Goal: Task Accomplishment & Management: Manage account settings

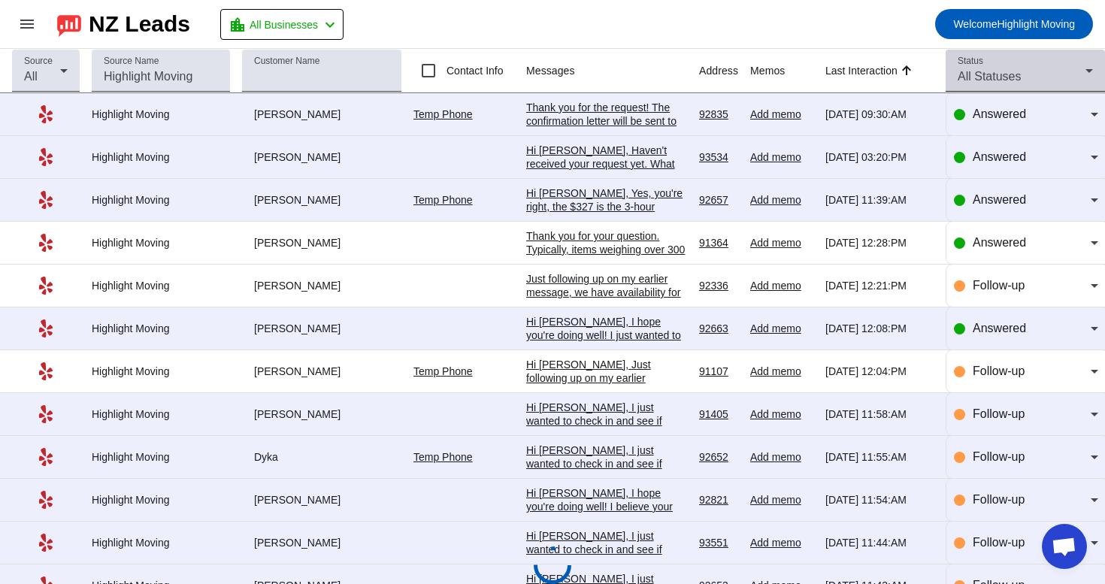
click at [1000, 78] on span "All Statuses" at bounding box center [989, 76] width 63 height 13
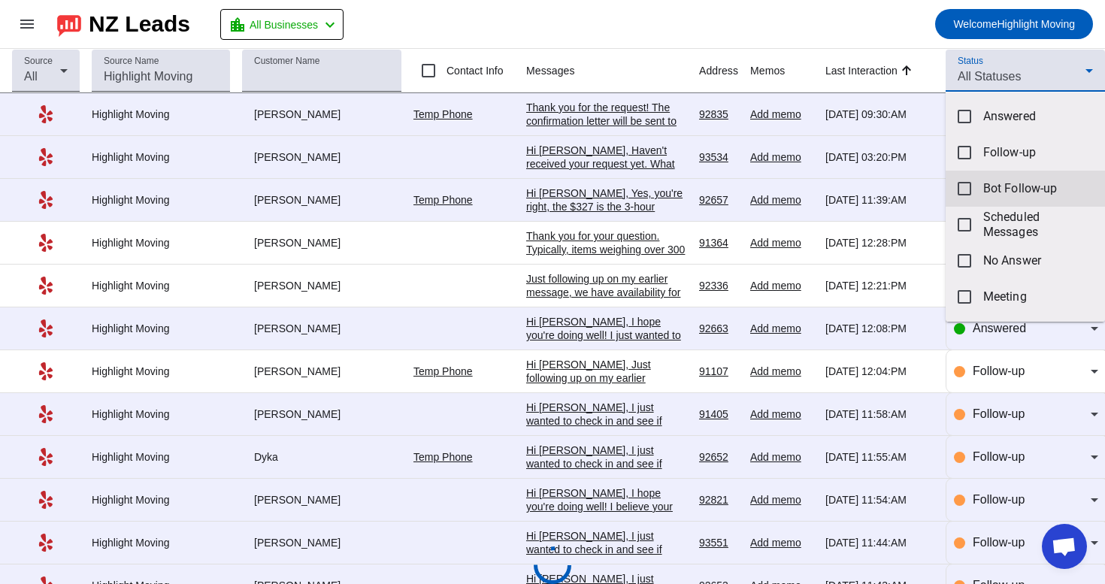
click at [982, 183] on mat-option "Bot Follow-up" at bounding box center [1024, 189] width 159 height 36
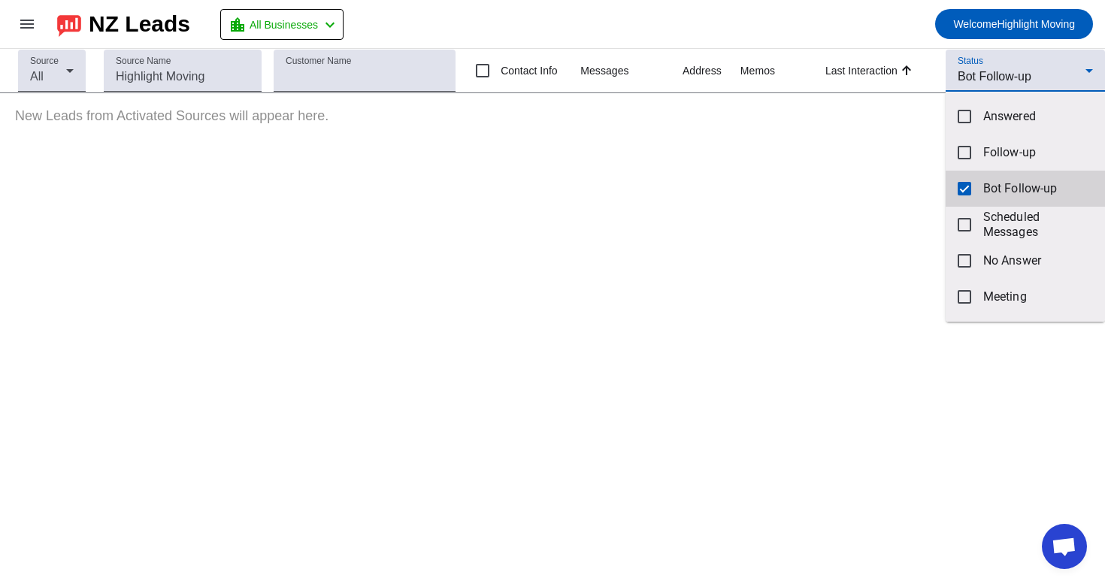
click at [975, 193] on mat-option "Bot Follow-up" at bounding box center [1024, 189] width 159 height 36
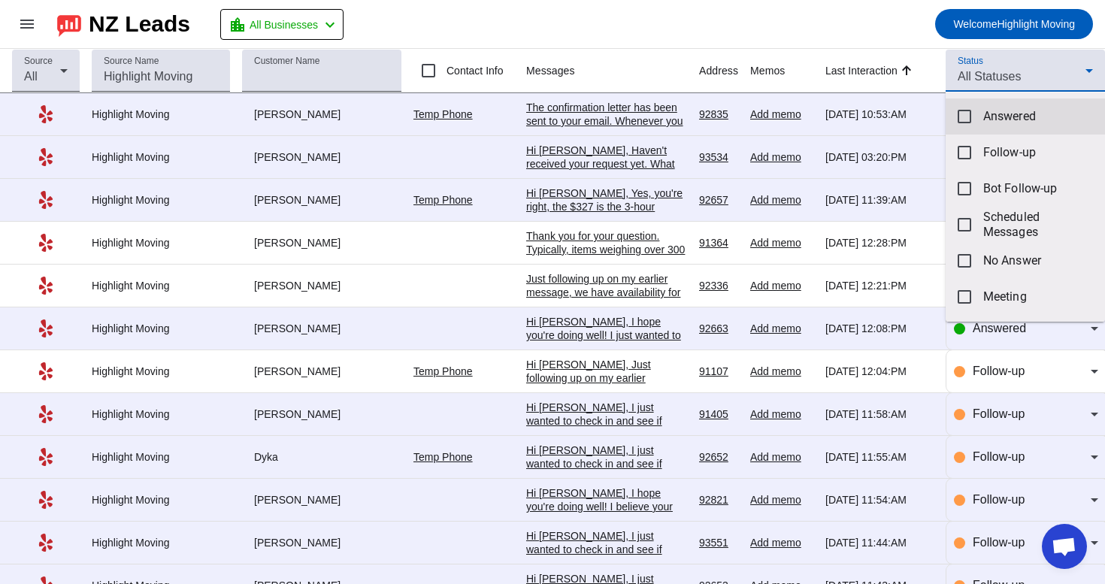
click at [1004, 128] on mat-option "Answered" at bounding box center [1024, 116] width 159 height 36
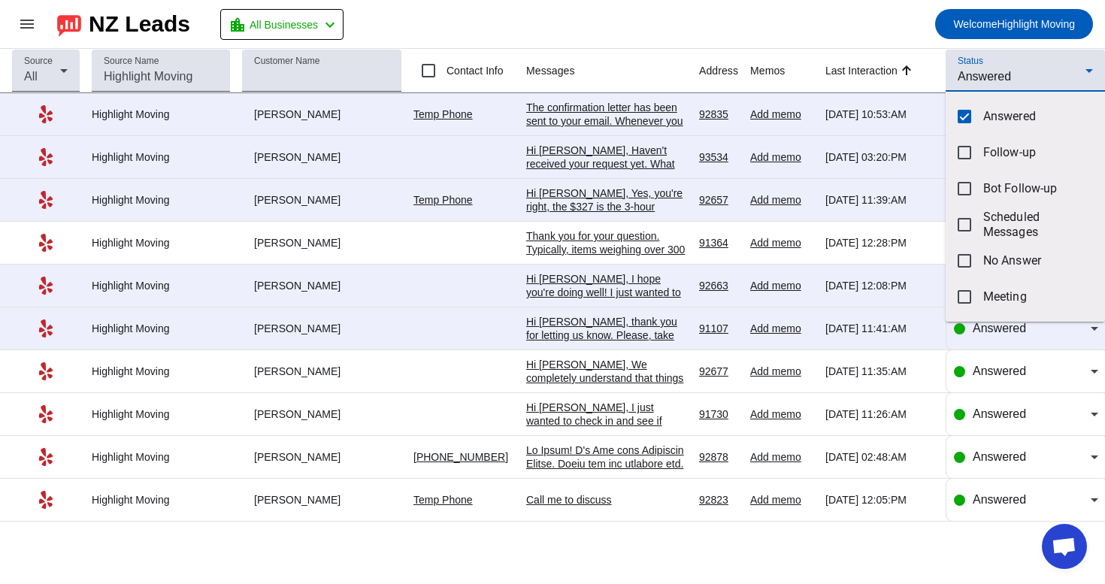
click at [711, 25] on div at bounding box center [552, 292] width 1105 height 584
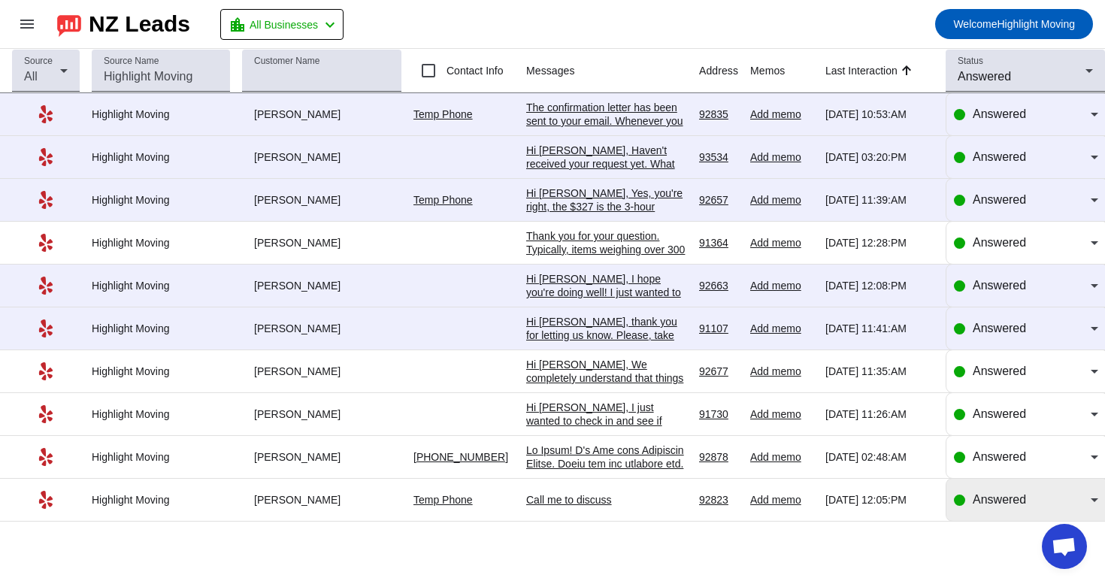
click at [1009, 506] on span "Answered" at bounding box center [999, 499] width 53 height 13
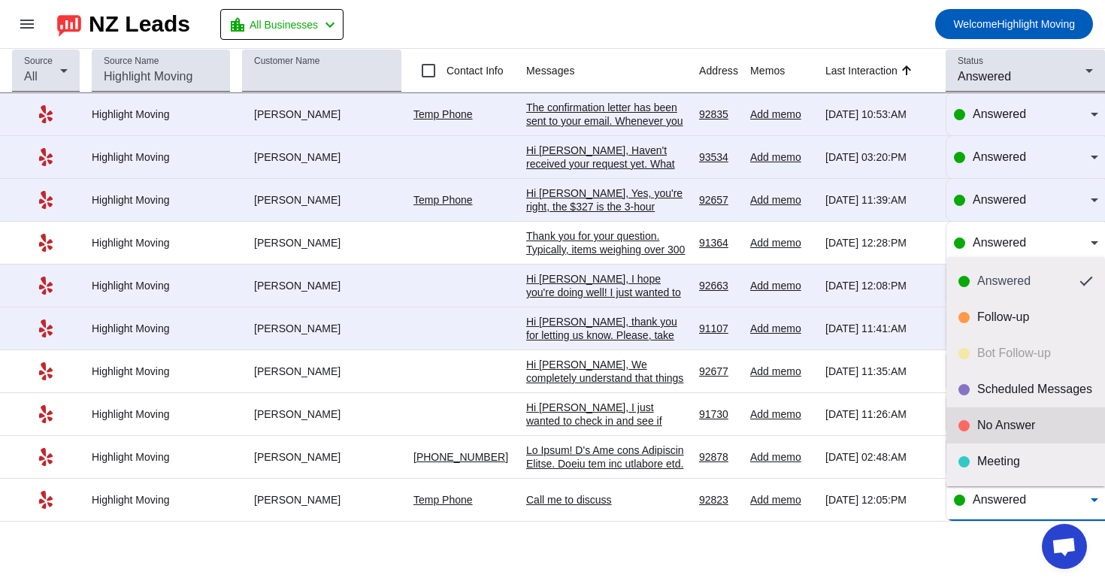
click at [1030, 431] on div "No Answer" at bounding box center [1035, 425] width 116 height 15
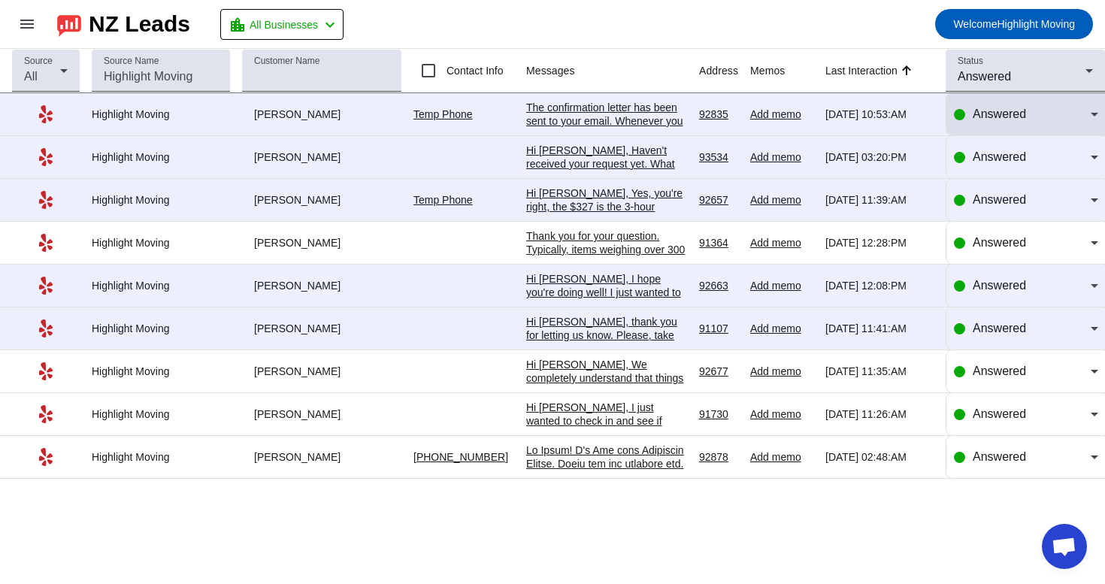
click at [1052, 116] on div "Answered" at bounding box center [1032, 114] width 118 height 18
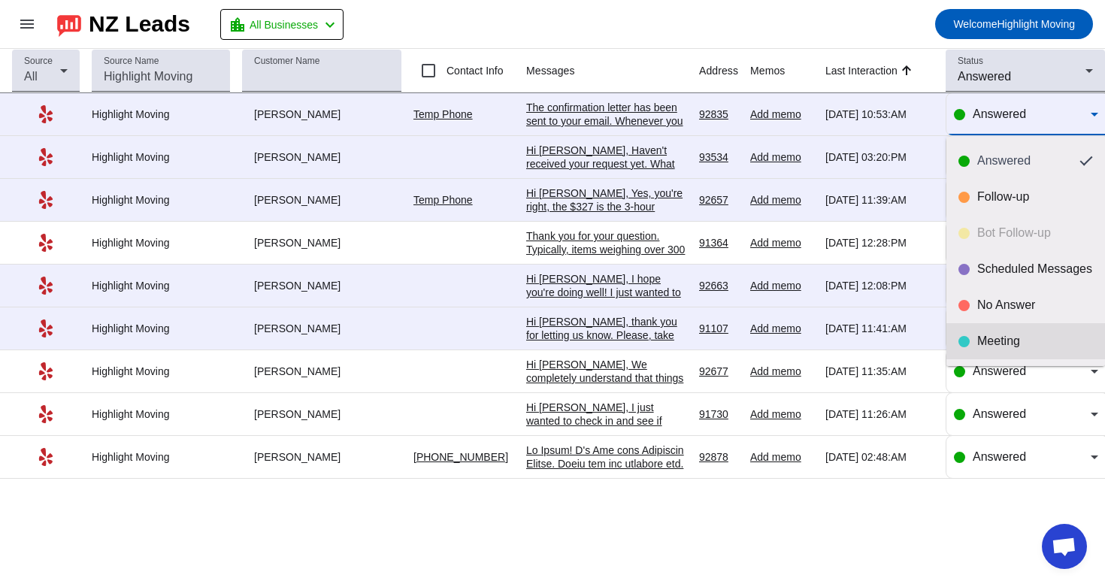
click at [988, 340] on div "Meeting" at bounding box center [1035, 341] width 116 height 15
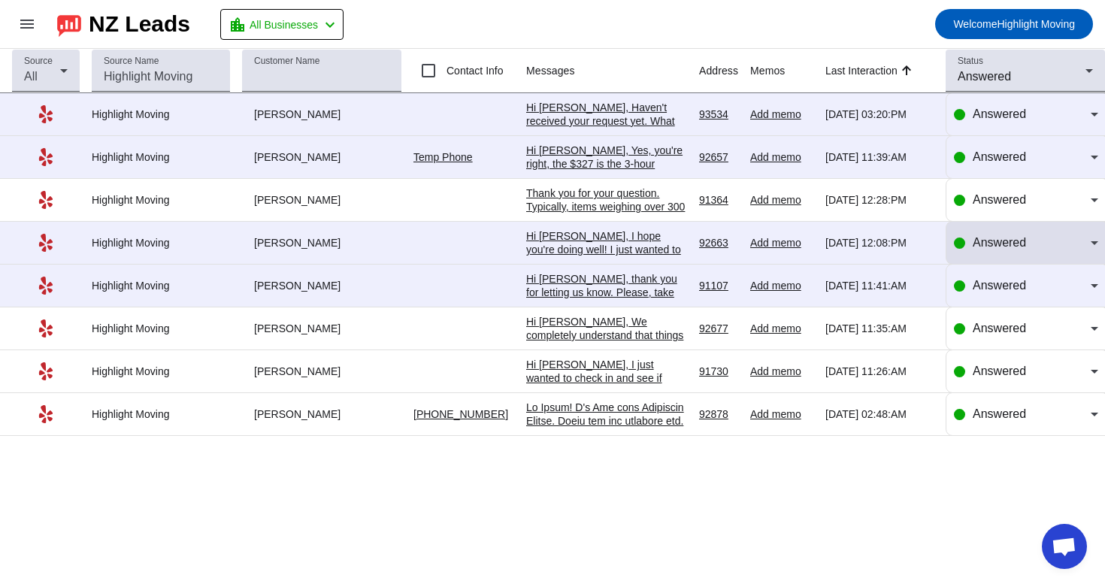
click at [1039, 244] on div "Answered" at bounding box center [1032, 243] width 118 height 18
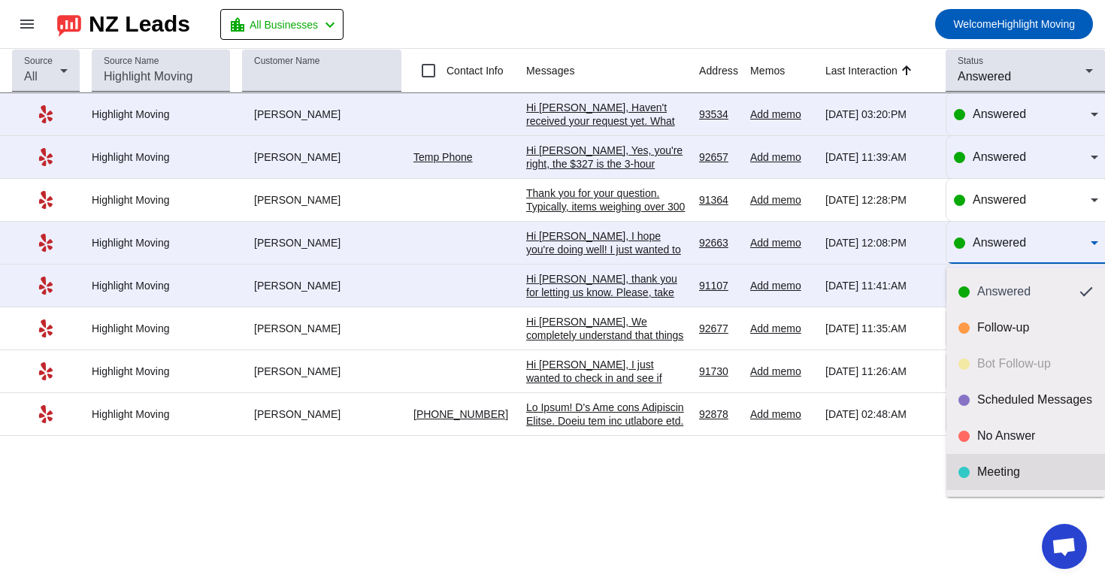
click at [982, 465] on div "Meeting" at bounding box center [1035, 471] width 116 height 15
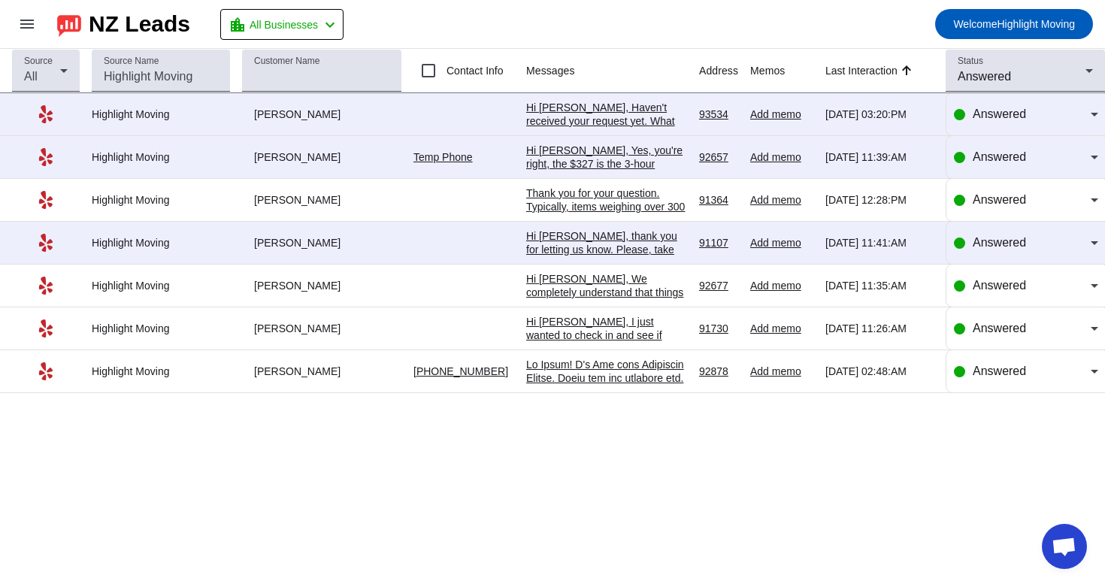
click at [662, 280] on div "Hi Brittany, We completely understand that things can get busy, but we're curre…" at bounding box center [606, 346] width 161 height 149
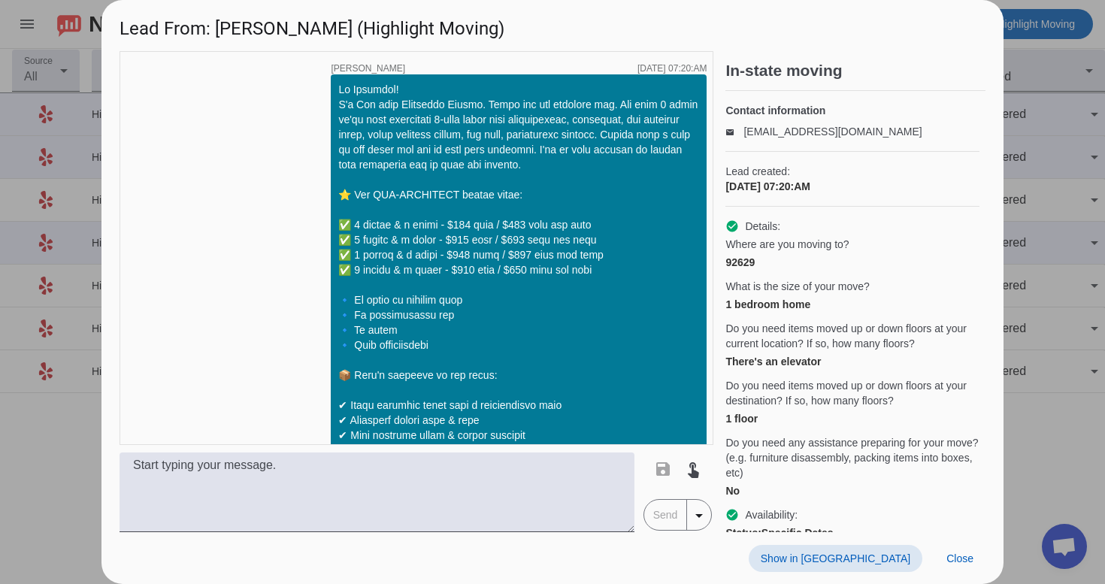
scroll to position [1033, 0]
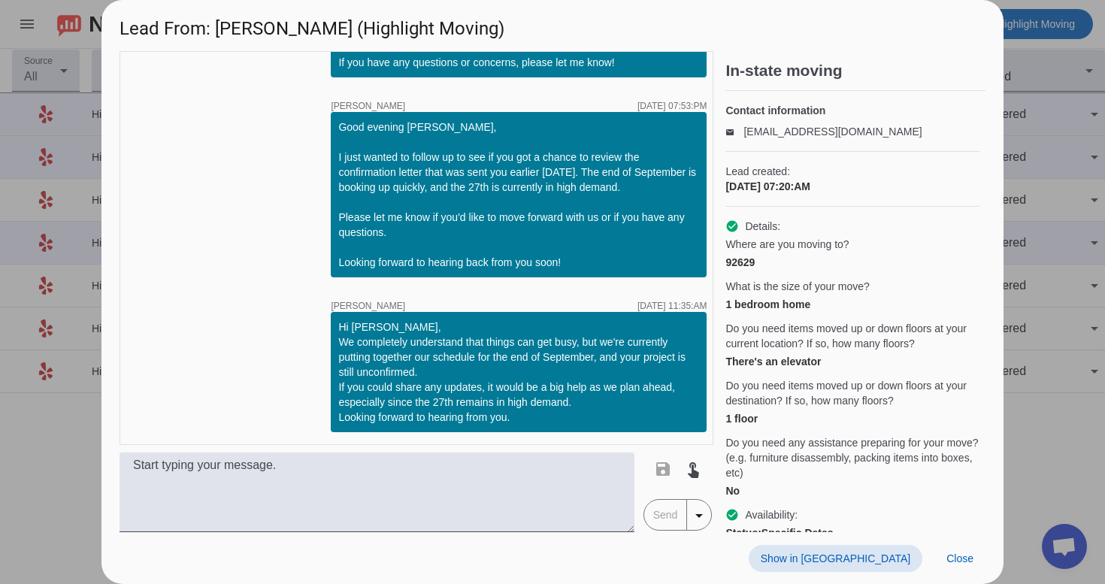
click at [864, 560] on span "Show in Yelp" at bounding box center [836, 558] width 150 height 12
click at [951, 553] on span "Close" at bounding box center [959, 558] width 27 height 12
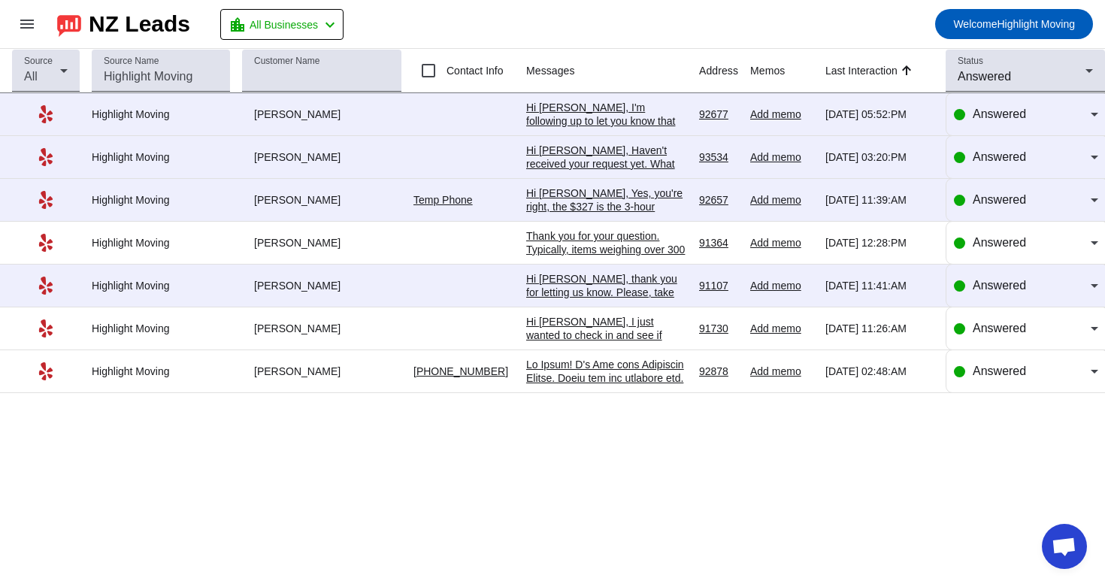
click at [573, 361] on td "9/6/2025, 02:48:AM" at bounding box center [612, 371] width 173 height 43
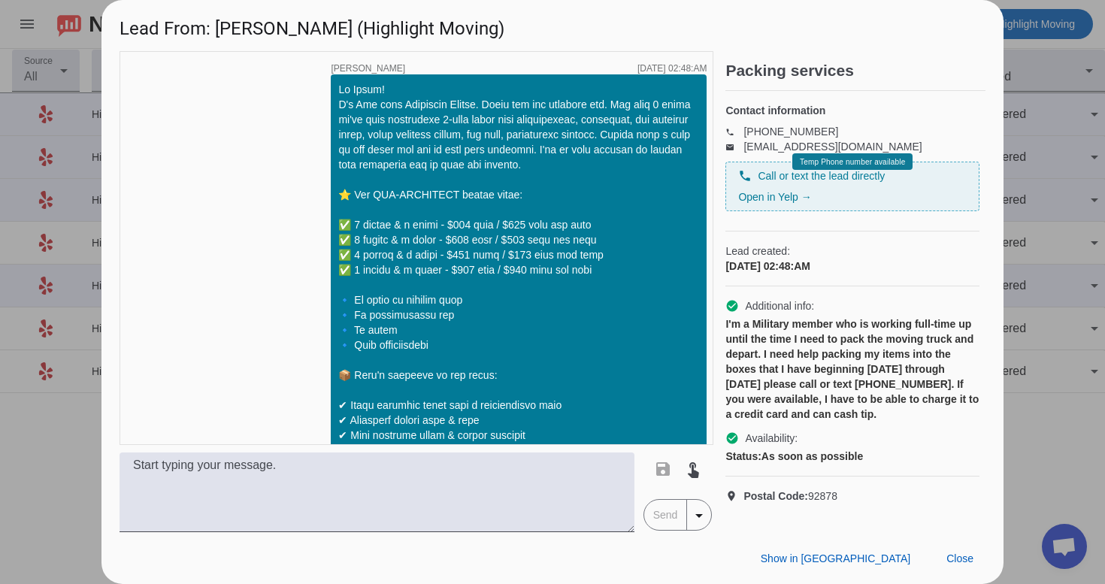
scroll to position [394, 0]
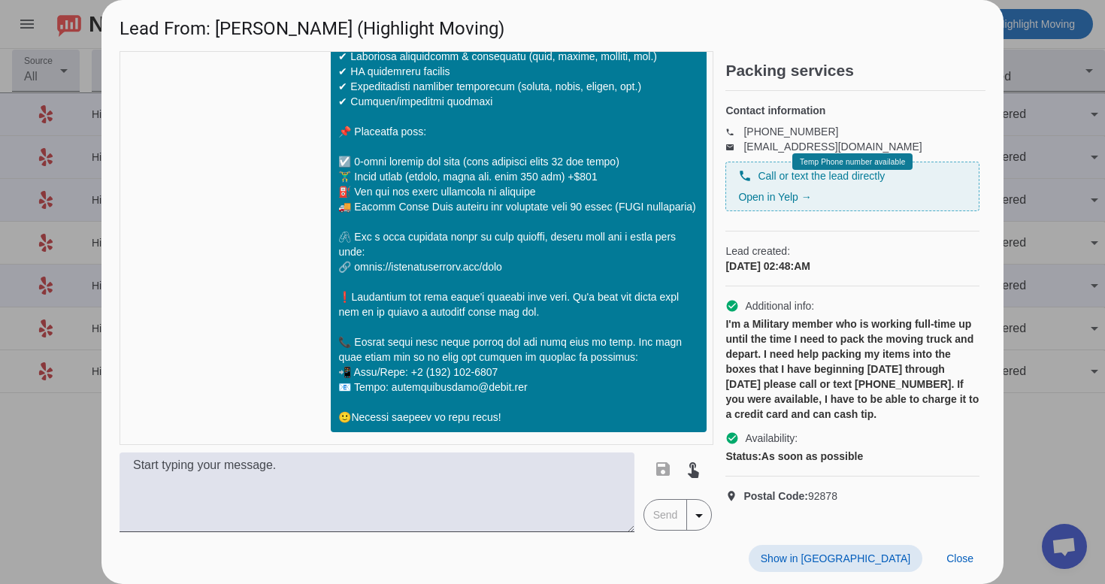
click at [873, 564] on span at bounding box center [836, 558] width 174 height 27
click at [956, 552] on span "Close" at bounding box center [959, 558] width 27 height 12
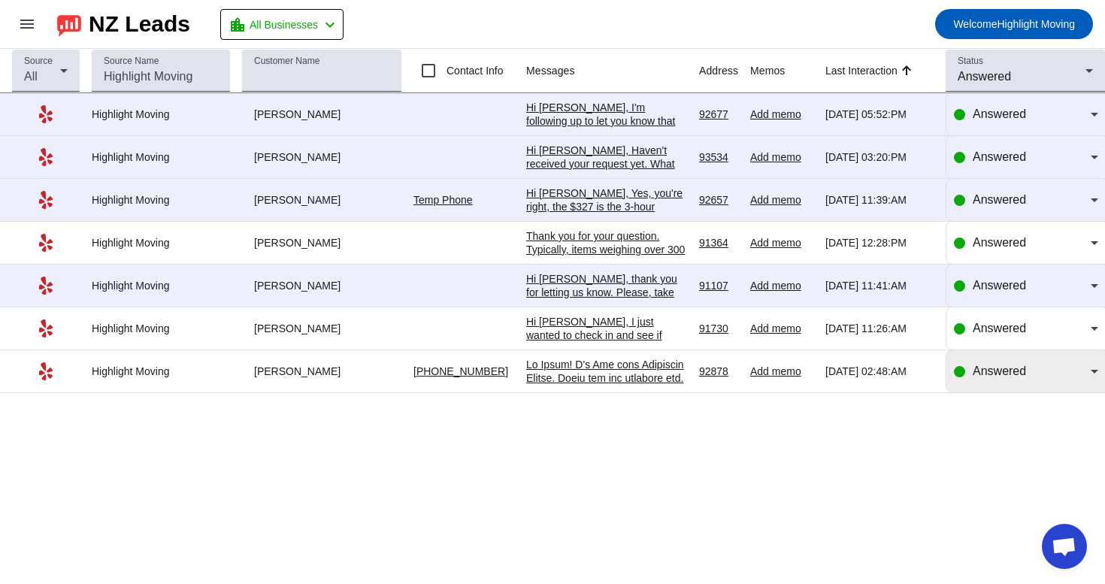
click at [1015, 392] on div "Answered" at bounding box center [1026, 371] width 144 height 42
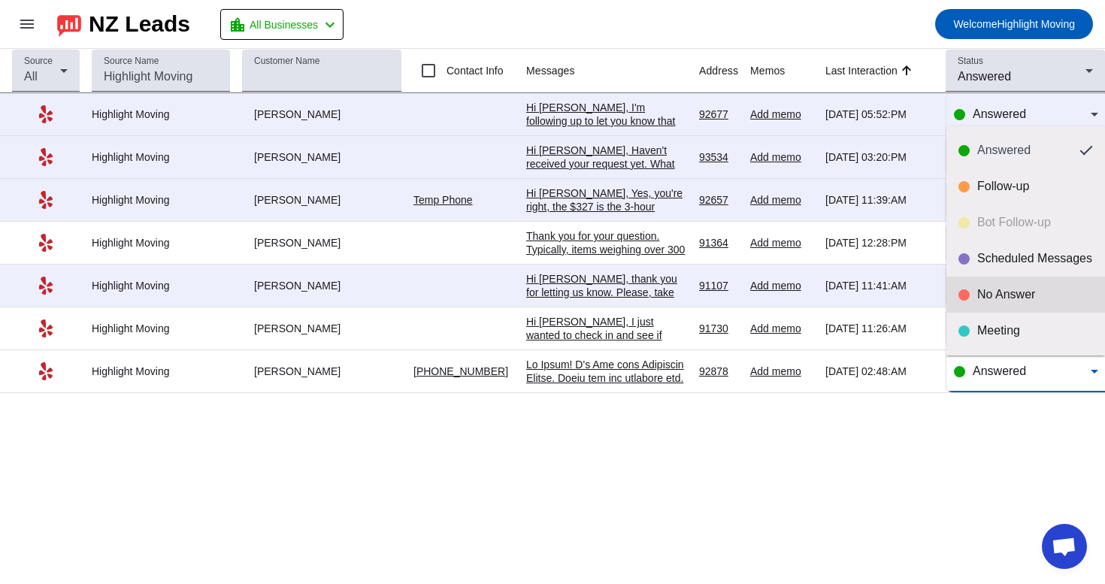
click at [1019, 306] on mat-option "No Answer" at bounding box center [1025, 295] width 159 height 36
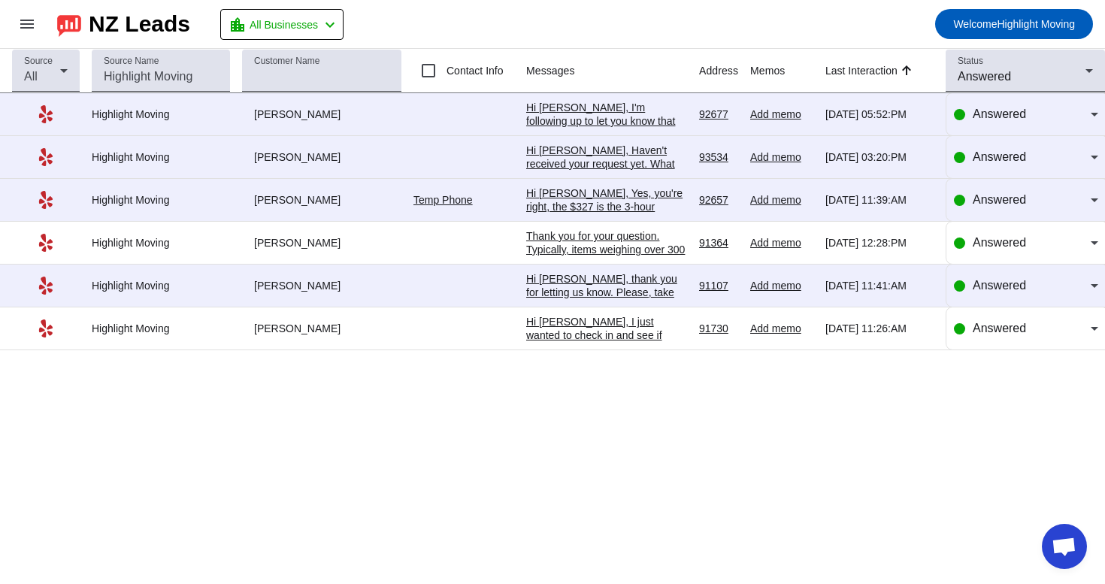
click at [621, 326] on div "Hi Terry, I just wanted to check in and see if you're still considering the mov…" at bounding box center [606, 376] width 161 height 122
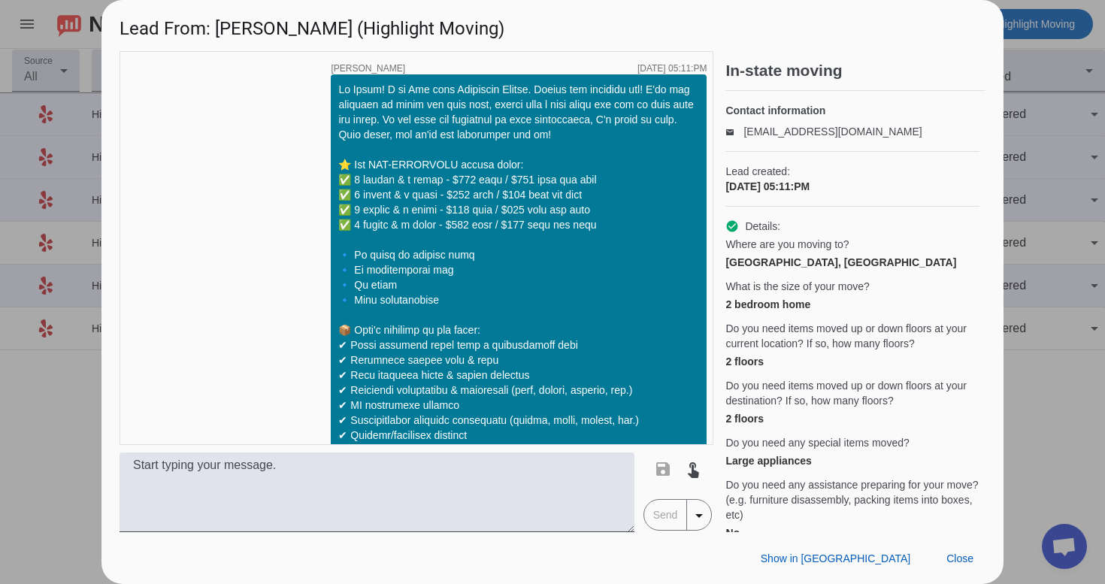
scroll to position [1312, 0]
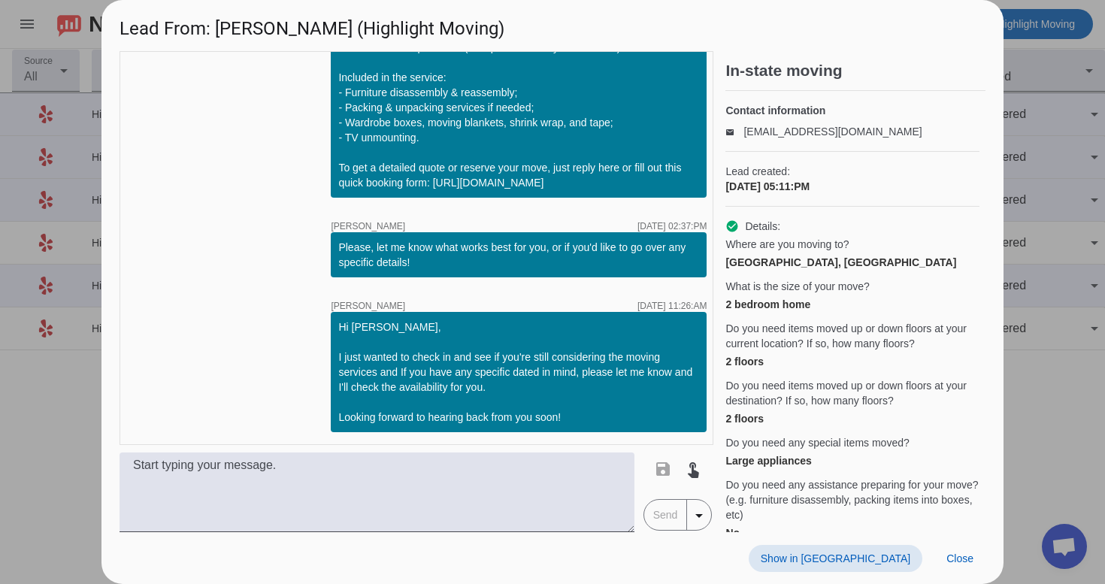
click at [892, 552] on span "Show in Yelp" at bounding box center [836, 558] width 150 height 12
click at [964, 562] on span "Close" at bounding box center [959, 558] width 27 height 12
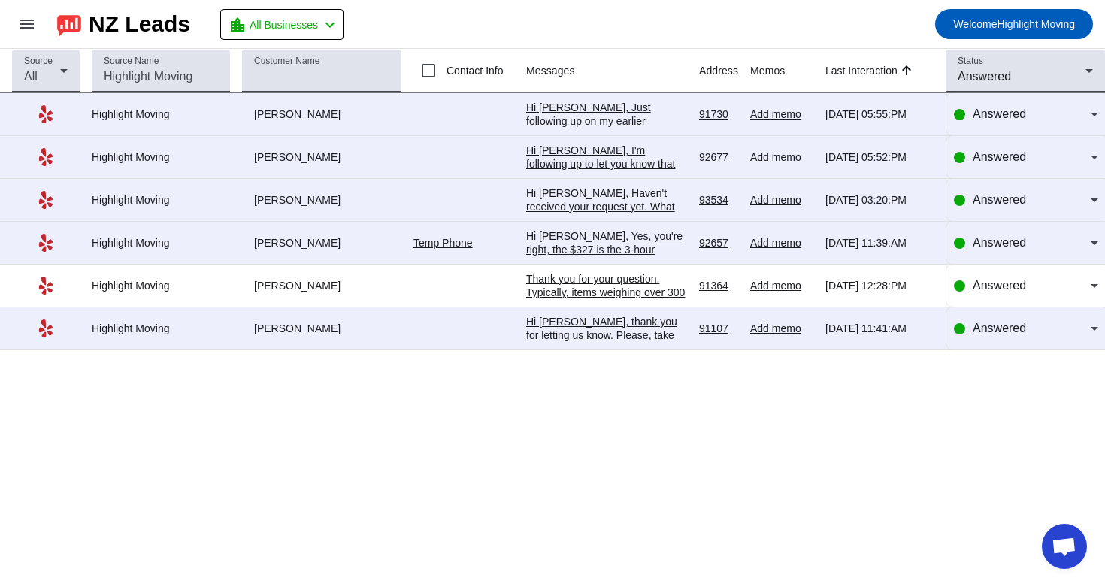
click at [581, 329] on div "Hi Joe, thank you for letting us know. Please, take your time! Just in case, I'…" at bounding box center [606, 437] width 161 height 244
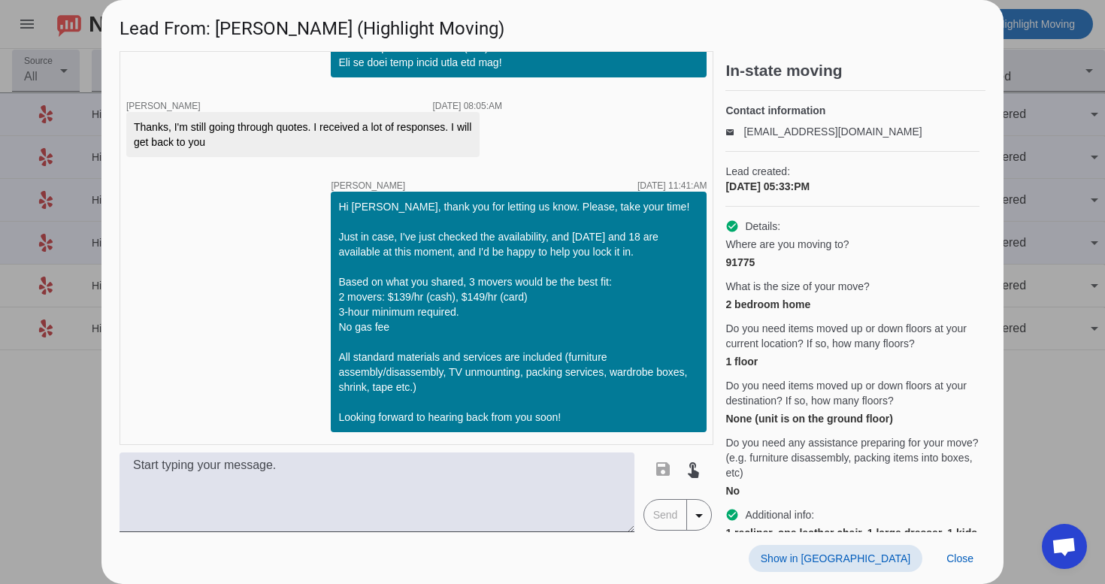
click at [891, 564] on span "Show in [GEOGRAPHIC_DATA]" at bounding box center [836, 558] width 150 height 12
click at [952, 562] on span "Close" at bounding box center [959, 558] width 27 height 12
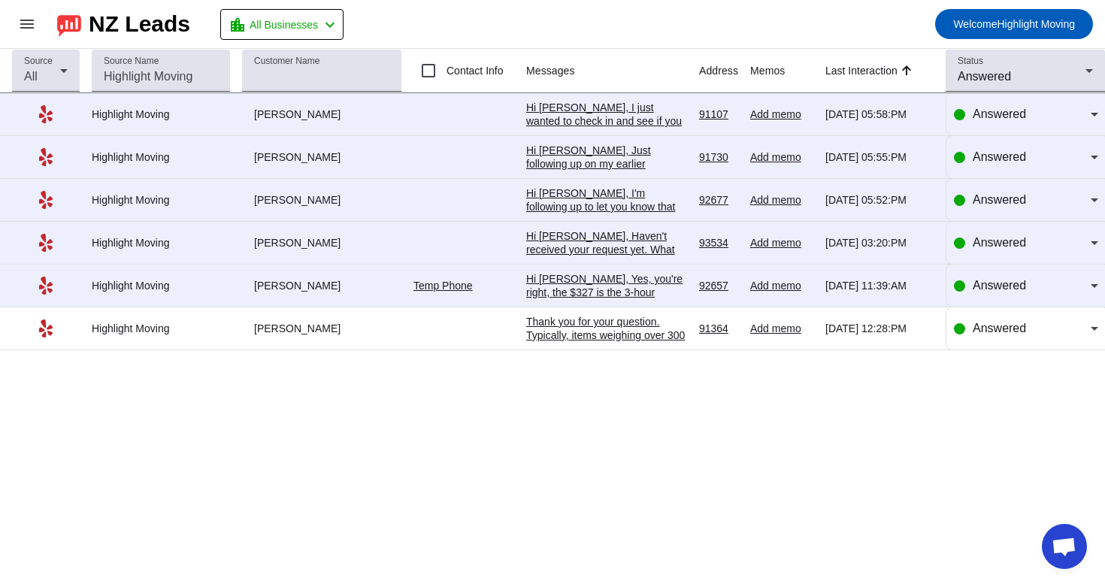
click at [635, 330] on div "Thank you for your question. Typically, items weighing over 300 lbs are conside…" at bounding box center [606, 470] width 161 height 311
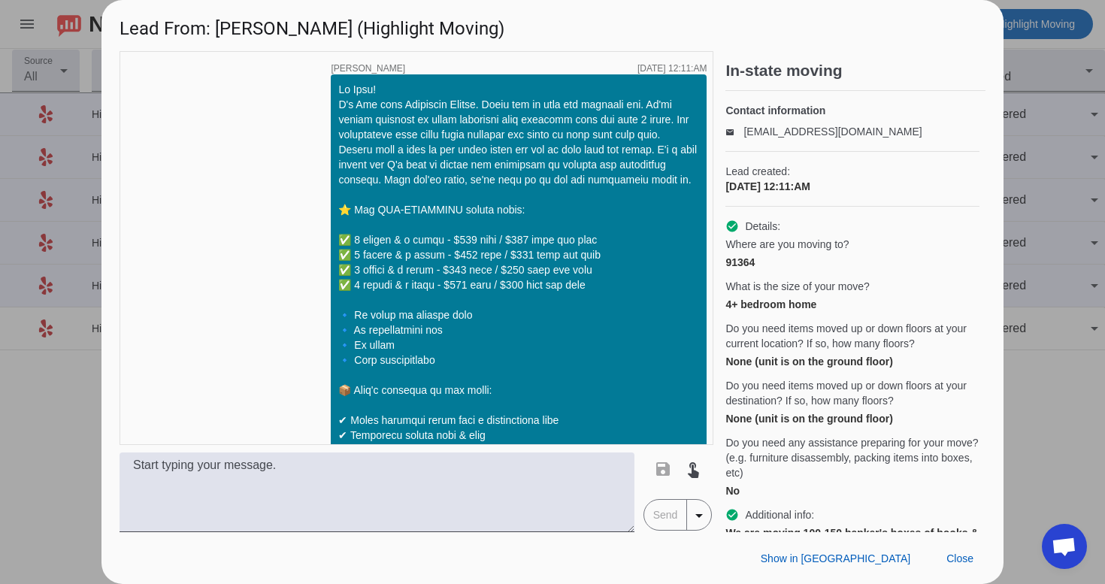
scroll to position [1267, 0]
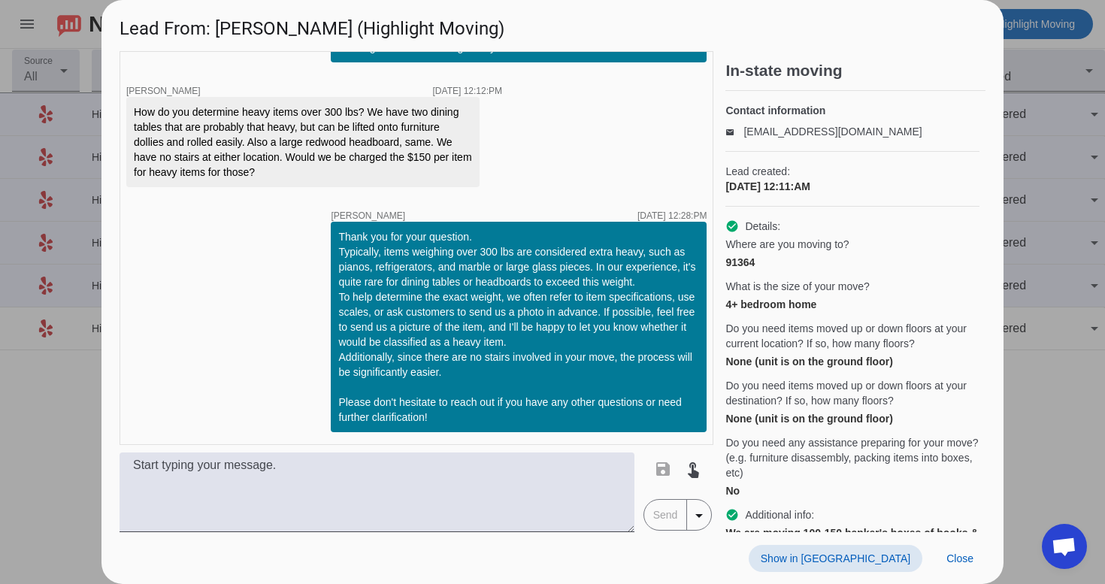
click at [878, 556] on span "Show in [GEOGRAPHIC_DATA]" at bounding box center [836, 558] width 150 height 12
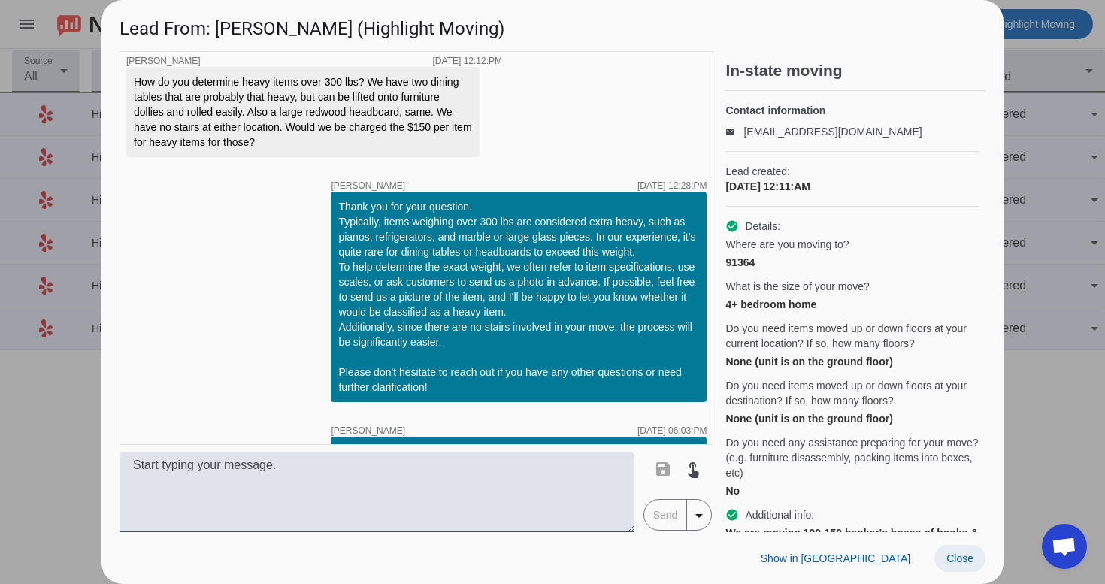
scroll to position [1482, 0]
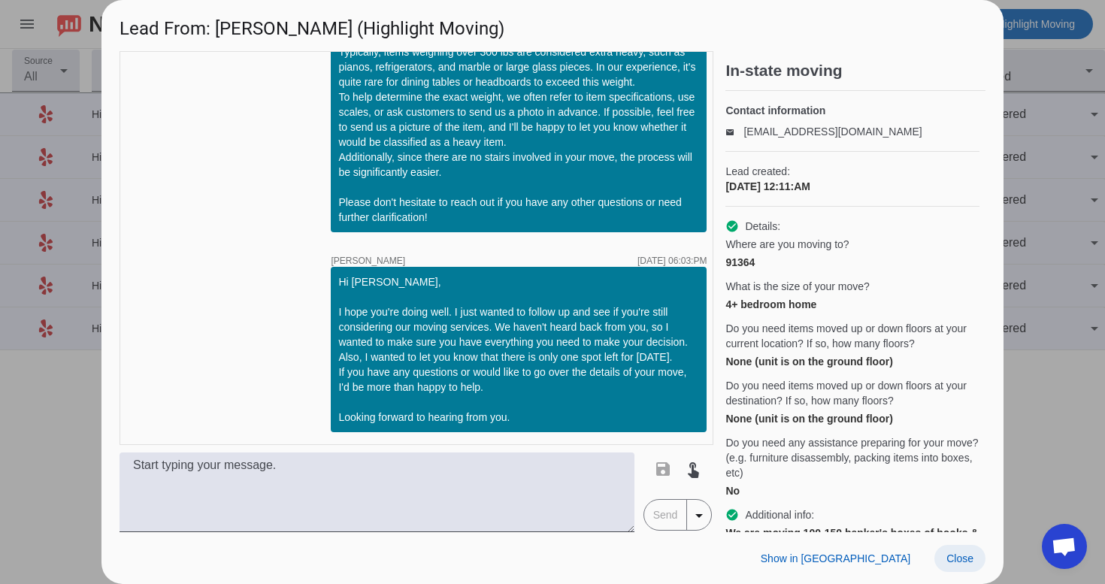
click at [960, 560] on span "Close" at bounding box center [959, 558] width 27 height 12
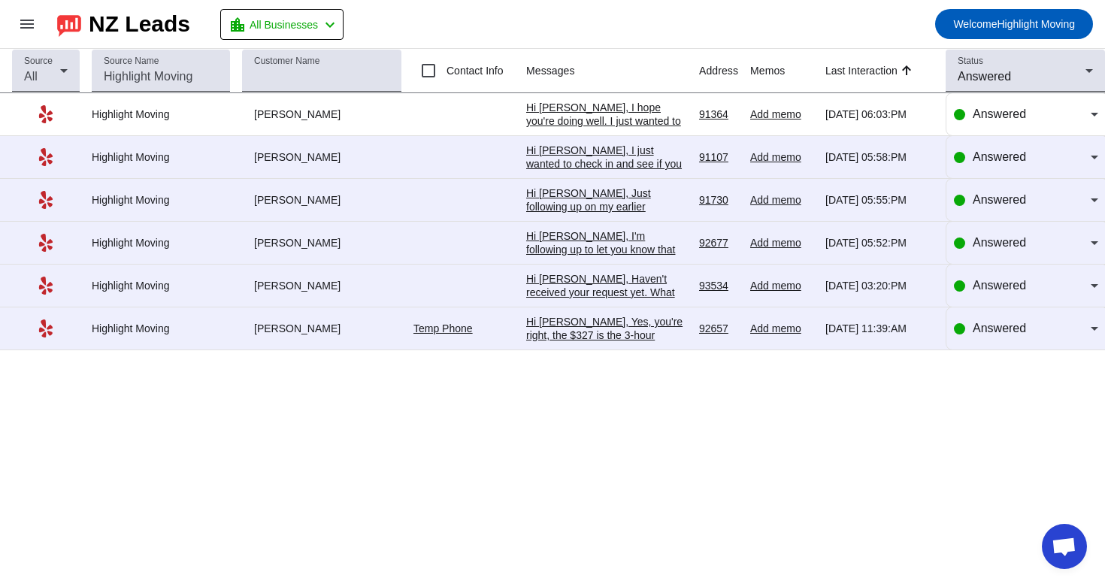
click at [636, 334] on div "Hi [PERSON_NAME], Yes, you're right, the $327 is the 3-hour minimum for 2 mover…" at bounding box center [606, 484] width 161 height 338
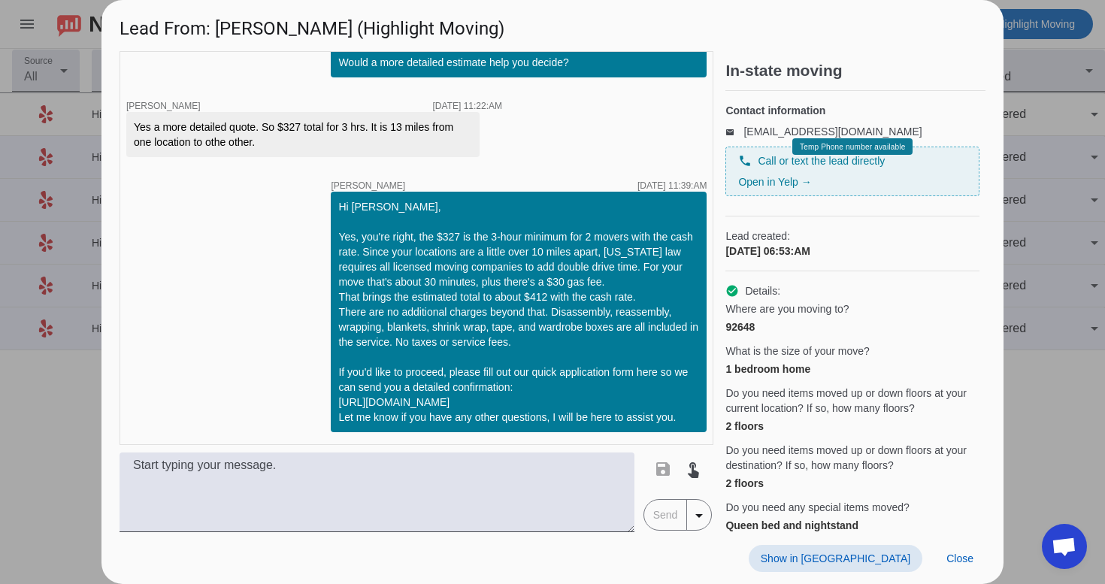
scroll to position [2204, 0]
click at [873, 561] on span "Show in [GEOGRAPHIC_DATA]" at bounding box center [836, 558] width 150 height 12
click at [979, 567] on span at bounding box center [959, 558] width 51 height 27
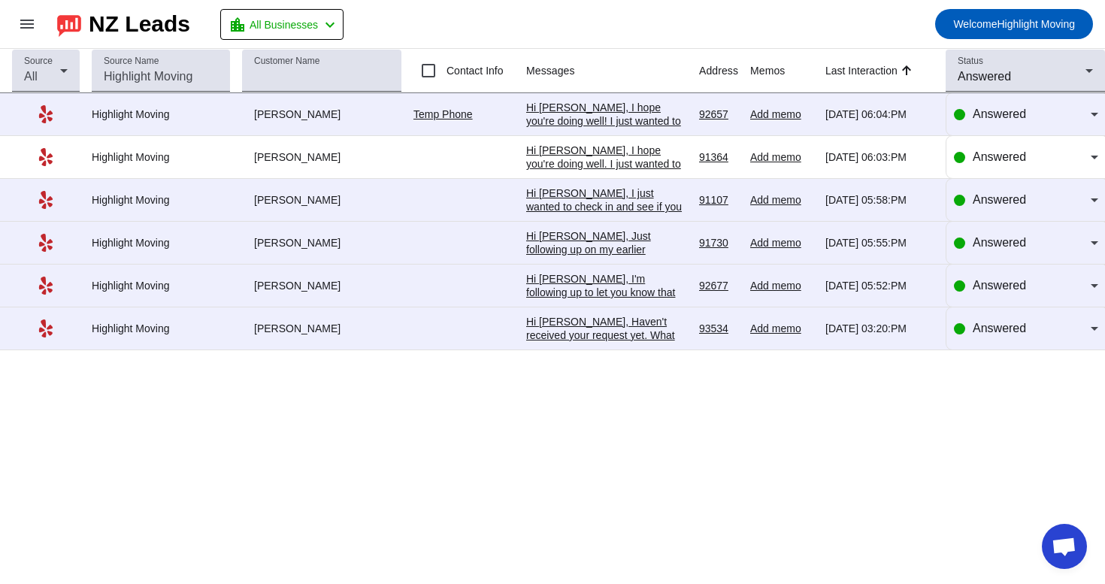
click at [626, 337] on div "Hi [PERSON_NAME], Haven't received your request yet. What do you think about th…" at bounding box center [606, 437] width 161 height 244
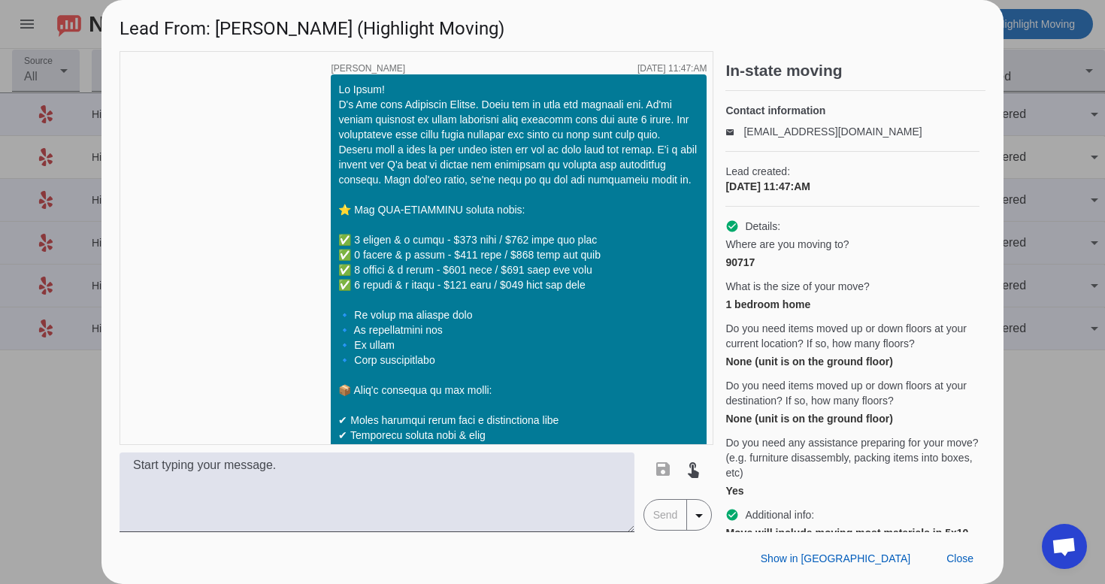
scroll to position [1748, 0]
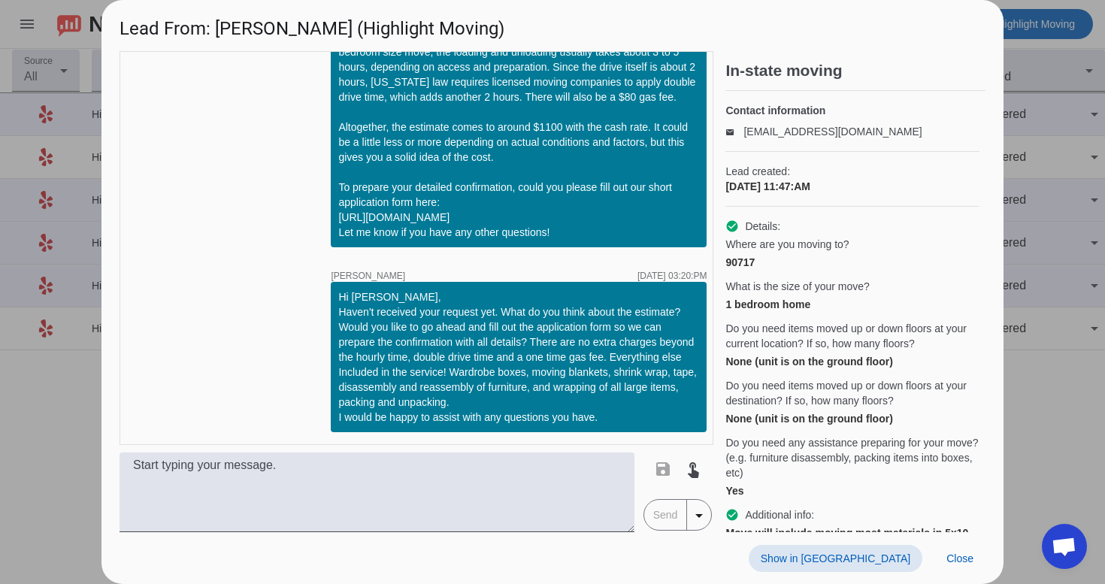
click at [880, 559] on span "Show in Yelp" at bounding box center [836, 558] width 150 height 12
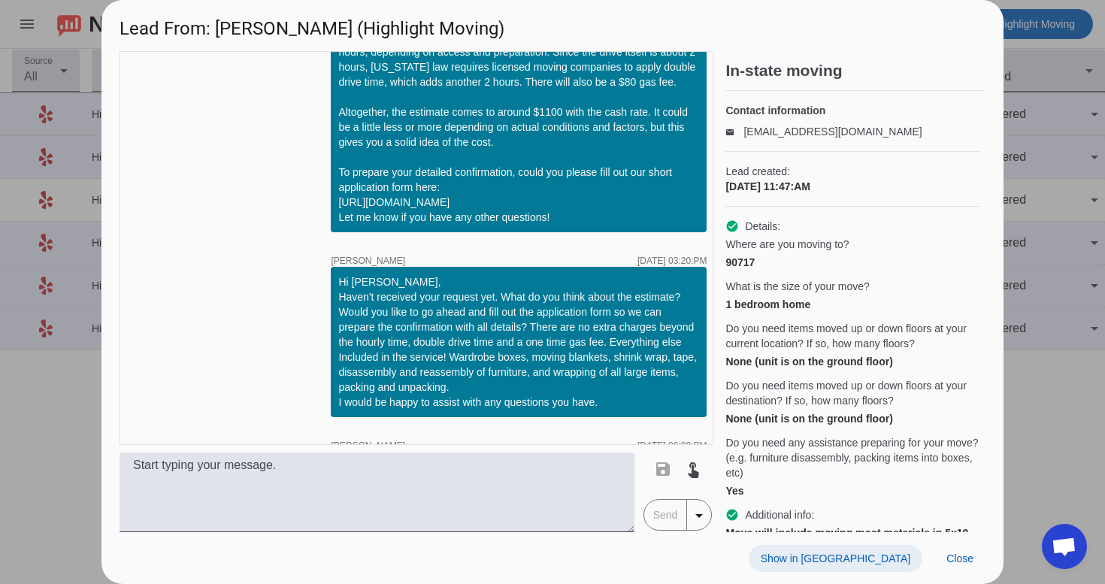
scroll to position [1933, 0]
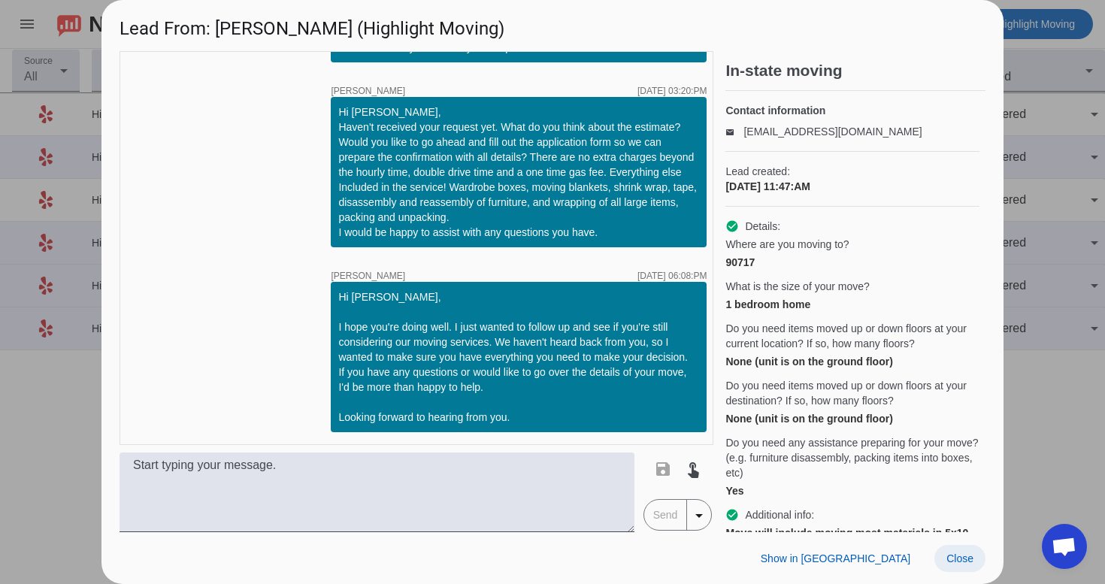
click at [955, 549] on span at bounding box center [959, 558] width 51 height 27
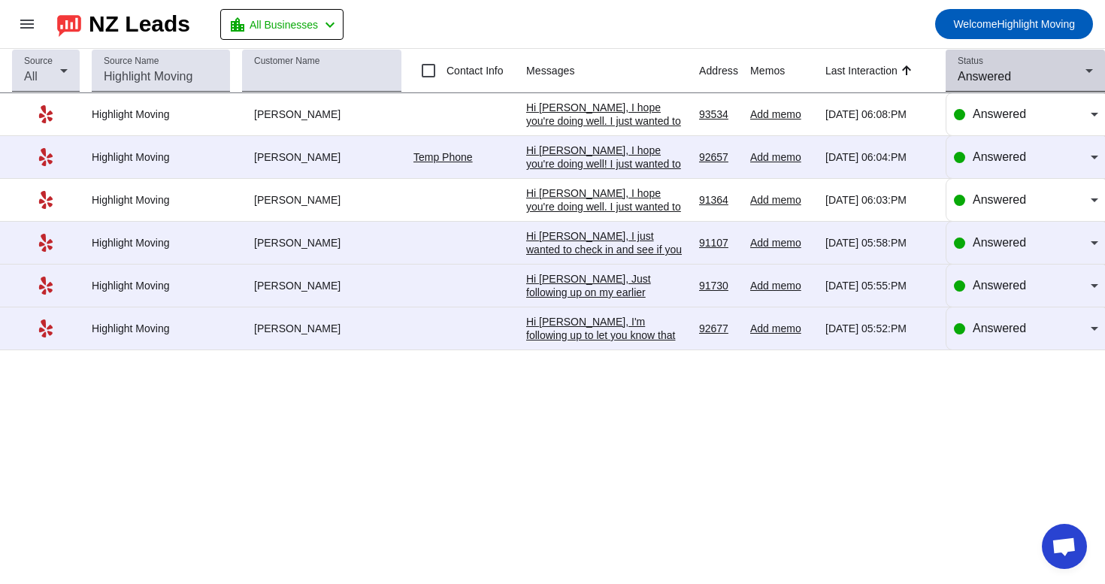
click at [1060, 82] on div "Answered" at bounding box center [1022, 77] width 128 height 18
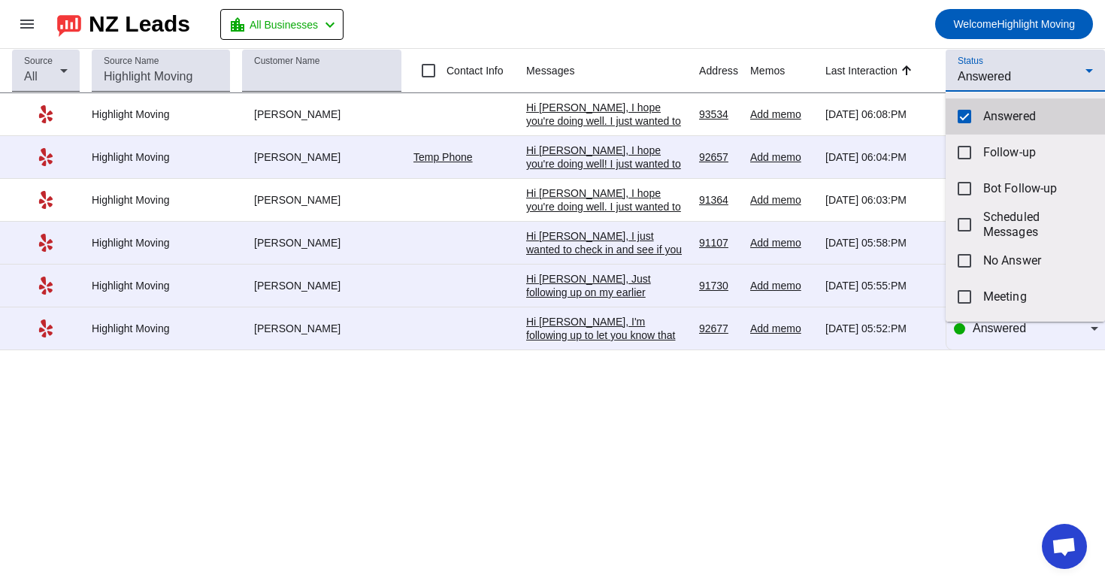
click at [1012, 120] on span "Answered" at bounding box center [1038, 116] width 110 height 15
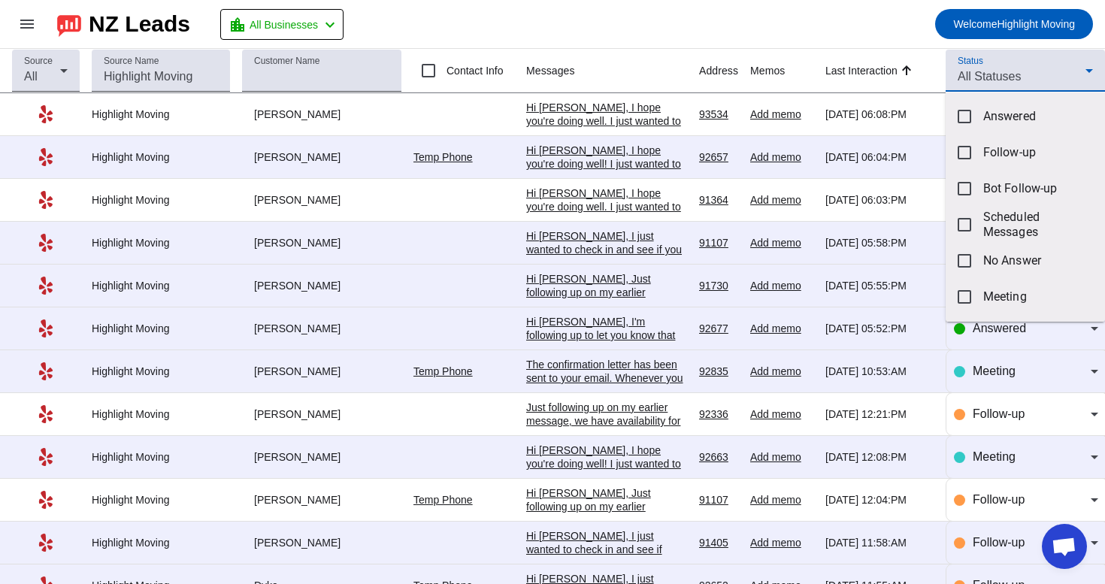
click at [1031, 65] on div at bounding box center [552, 292] width 1105 height 584
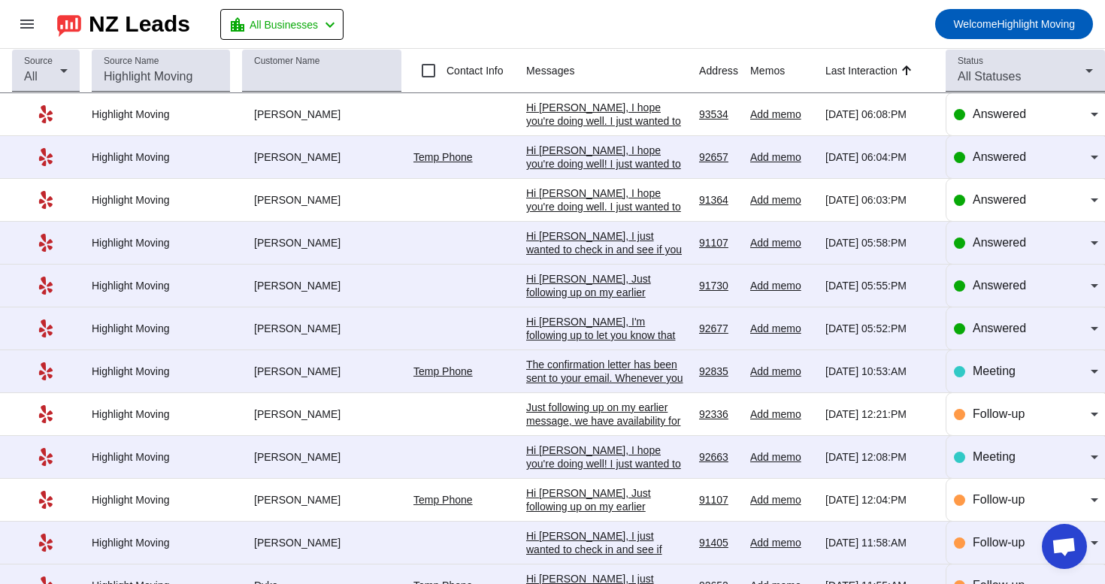
click at [1031, 65] on div "Status All Statuses" at bounding box center [1025, 71] width 135 height 42
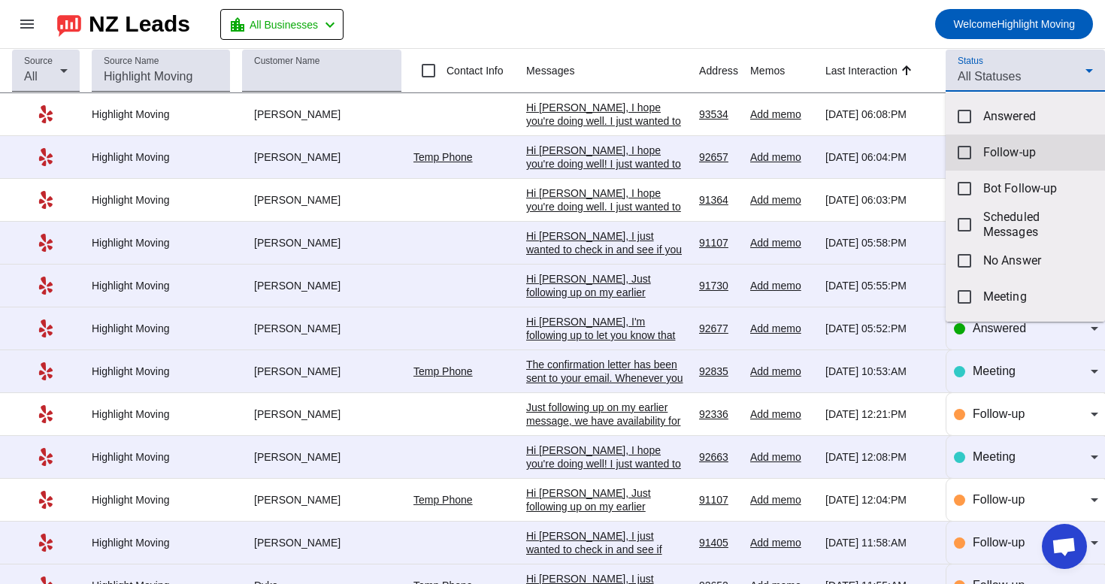
click at [1030, 156] on span "Follow-up" at bounding box center [1038, 152] width 110 height 15
click at [881, 19] on div at bounding box center [552, 292] width 1105 height 584
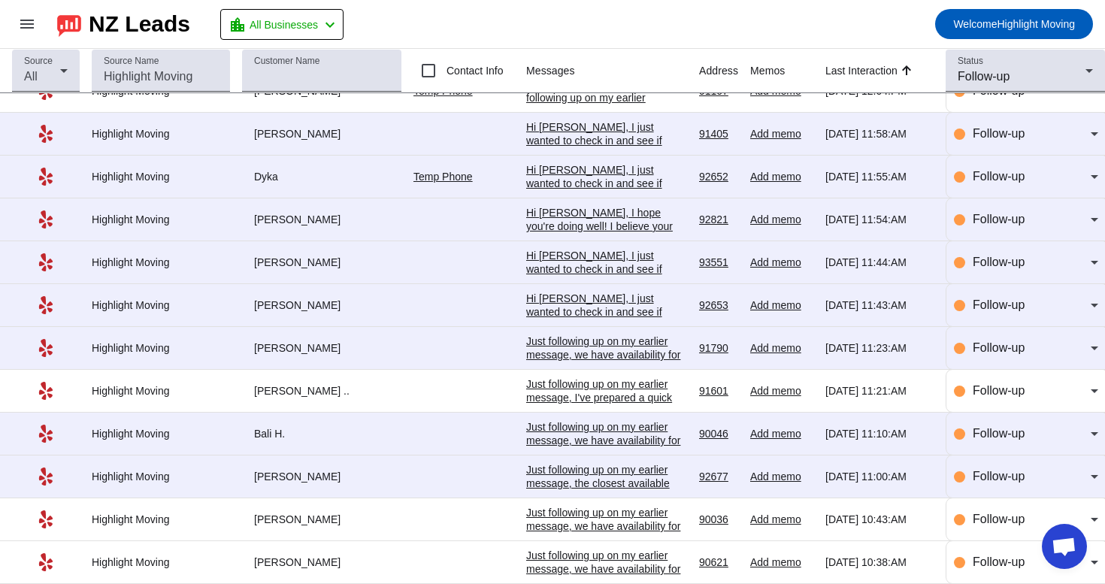
scroll to position [77, 0]
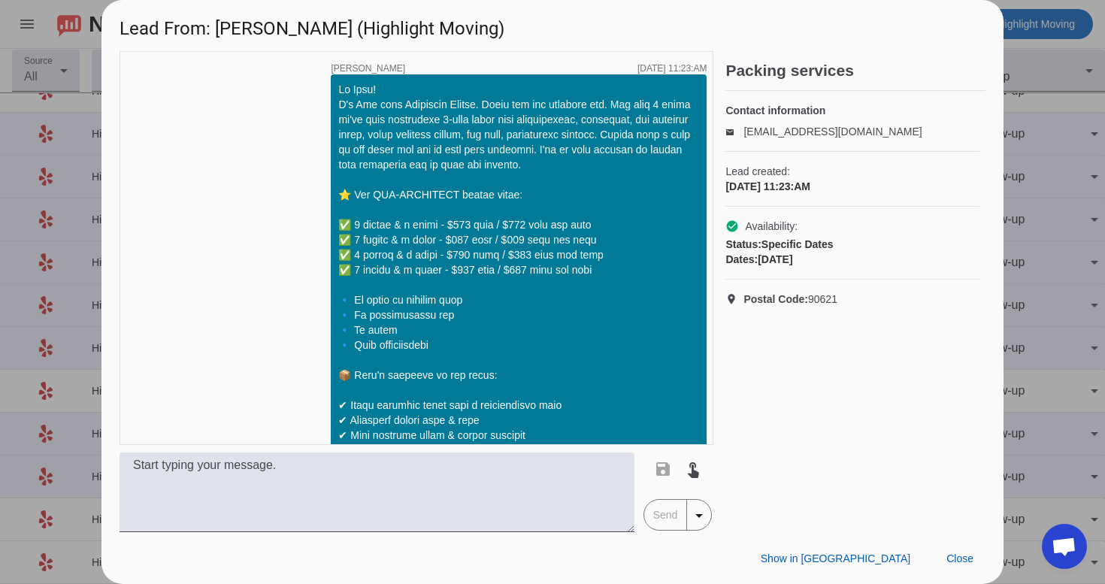
scroll to position [1619, 0]
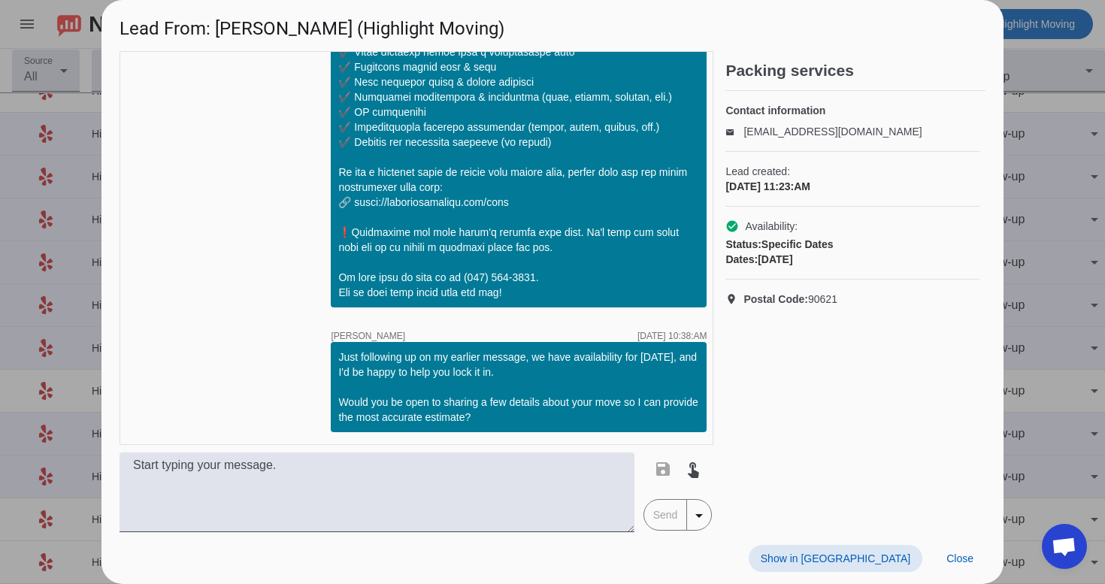
click at [872, 558] on span "Show in Yelp" at bounding box center [836, 558] width 150 height 12
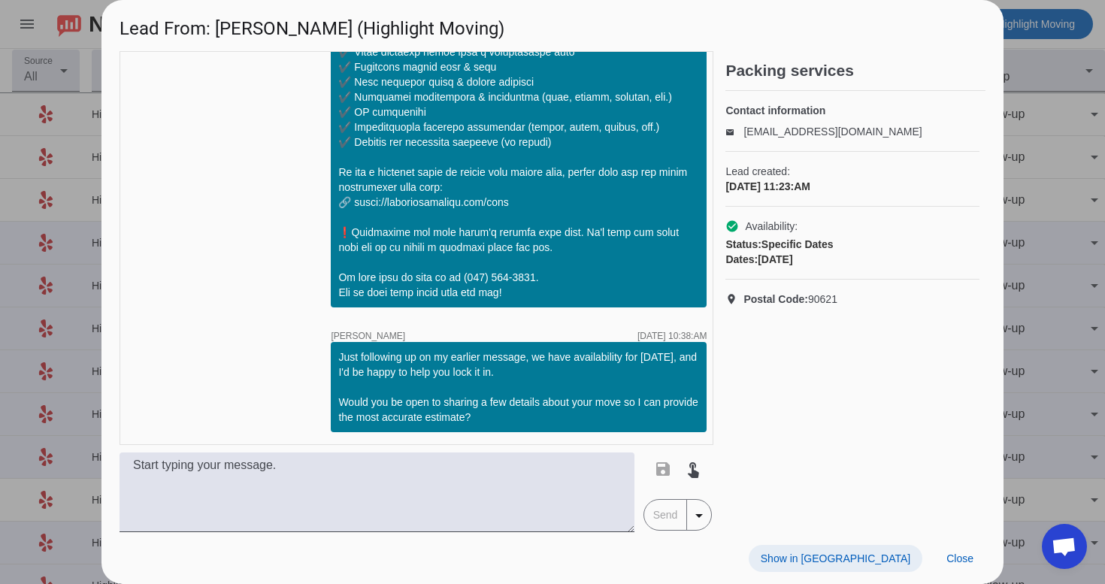
scroll to position [1789, 0]
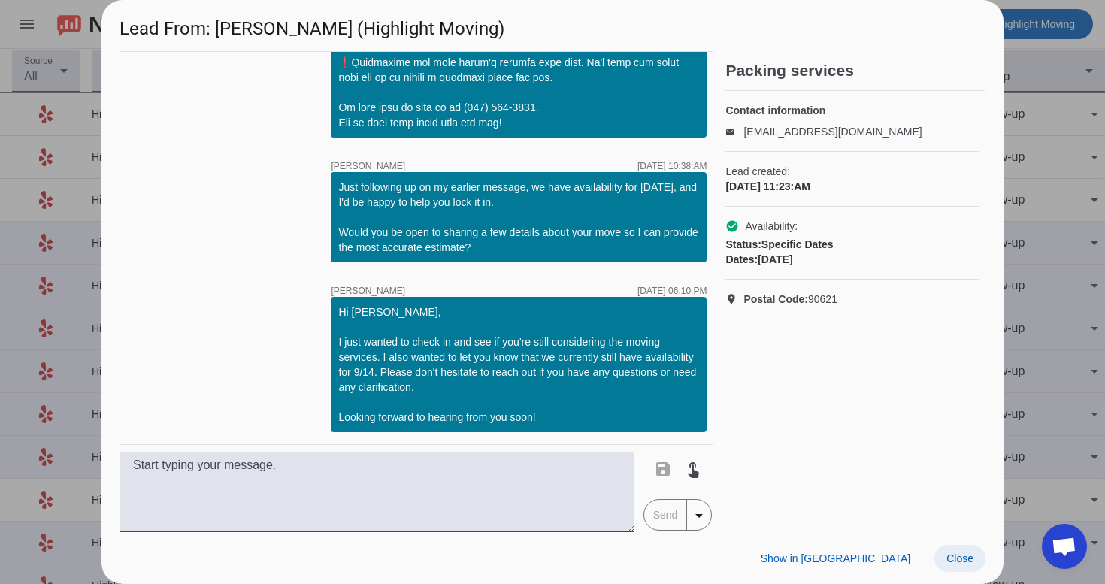
click at [963, 557] on span "Close" at bounding box center [959, 558] width 27 height 12
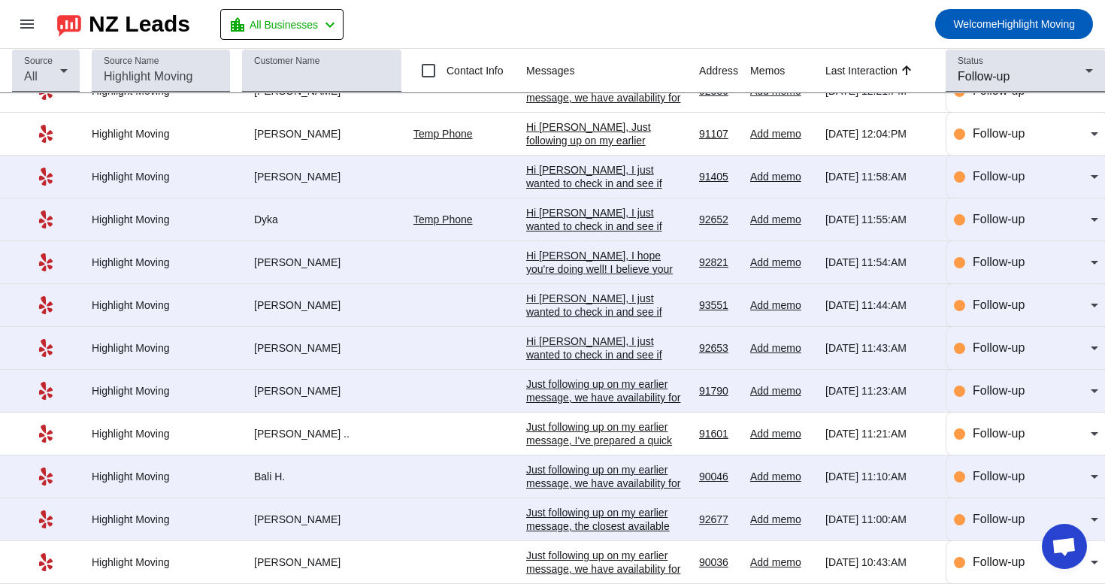
scroll to position [0, 0]
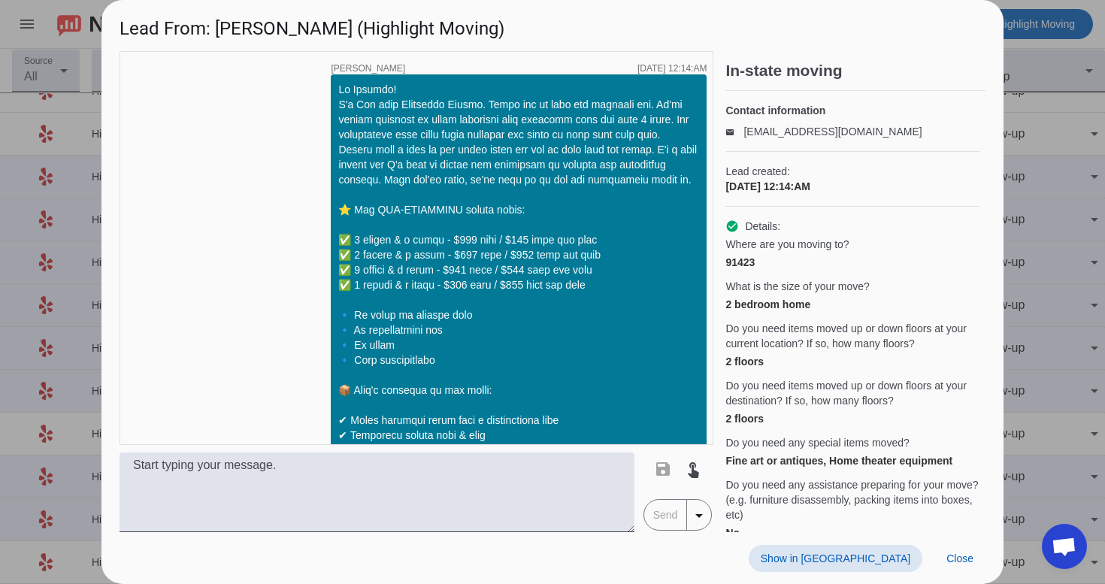
scroll to position [1769, 0]
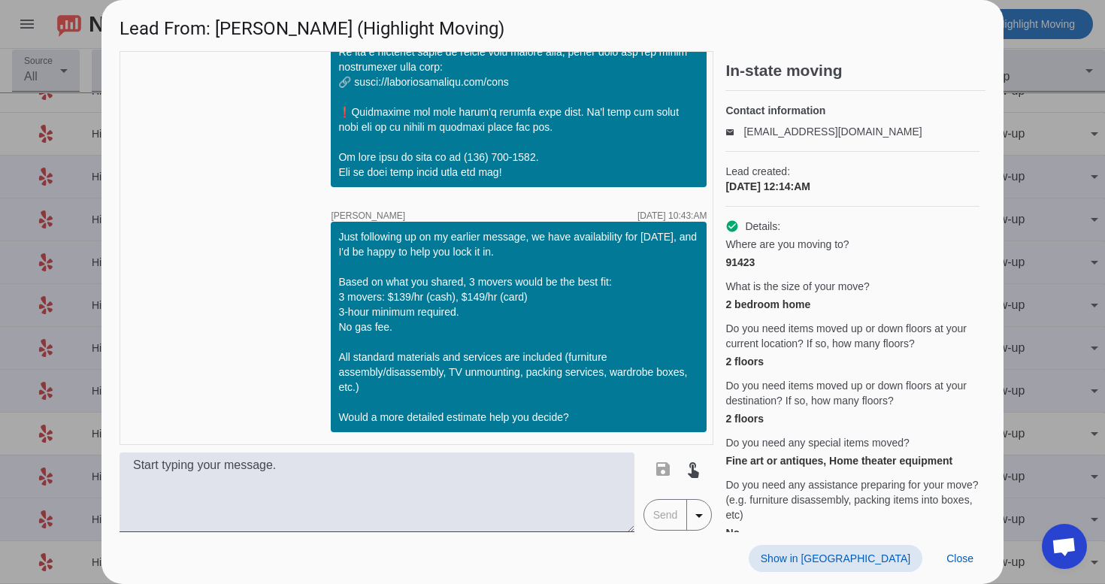
click at [855, 561] on span "Show in Yelp" at bounding box center [836, 558] width 150 height 12
click at [964, 564] on span "Close" at bounding box center [959, 558] width 27 height 12
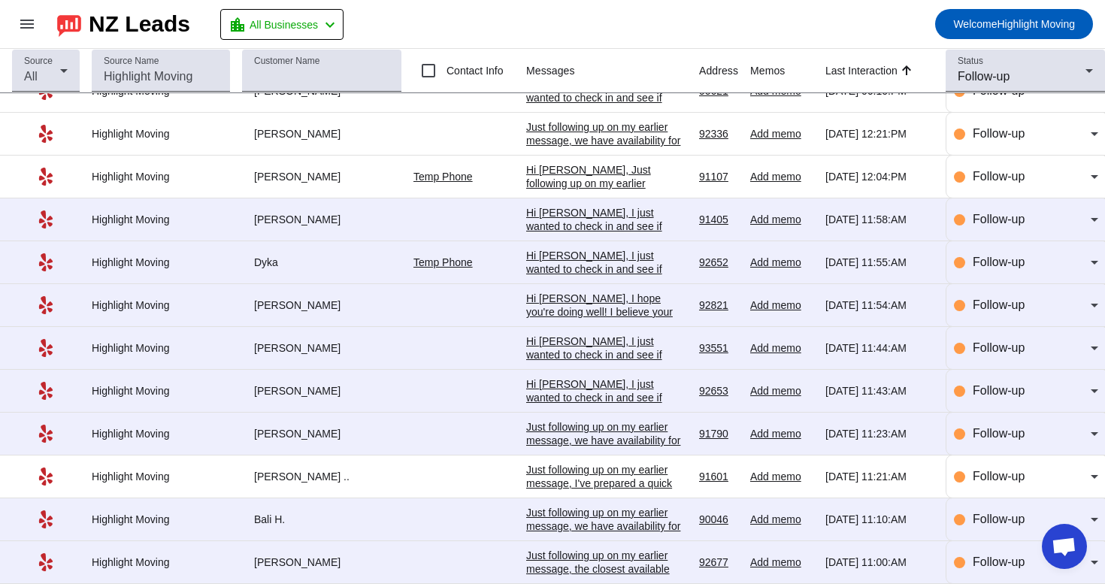
scroll to position [77, 0]
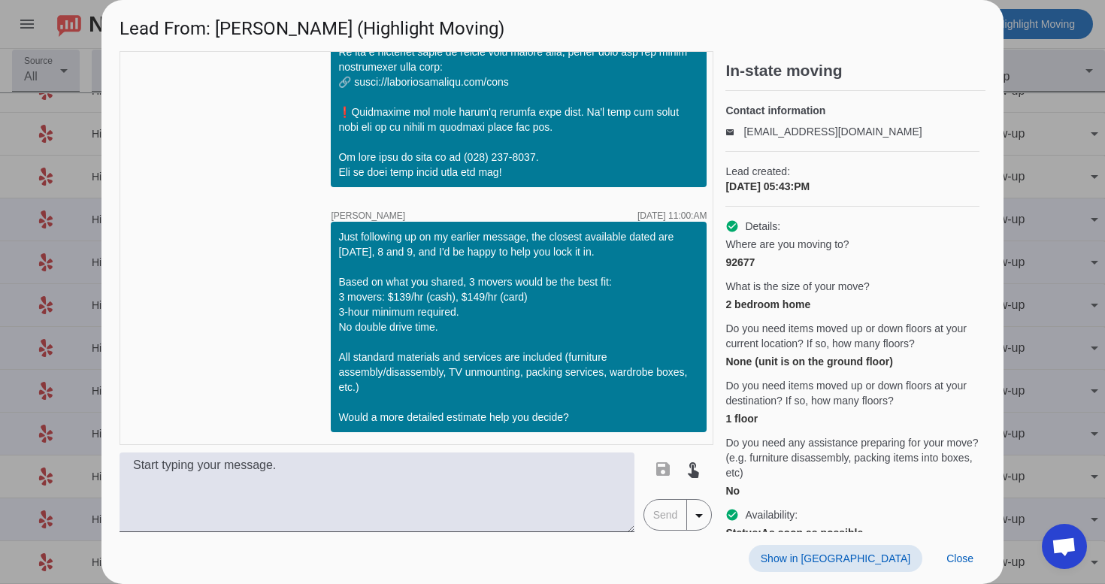
click at [892, 557] on span "Show in Yelp" at bounding box center [836, 558] width 150 height 12
click at [961, 561] on span "Close" at bounding box center [959, 558] width 27 height 12
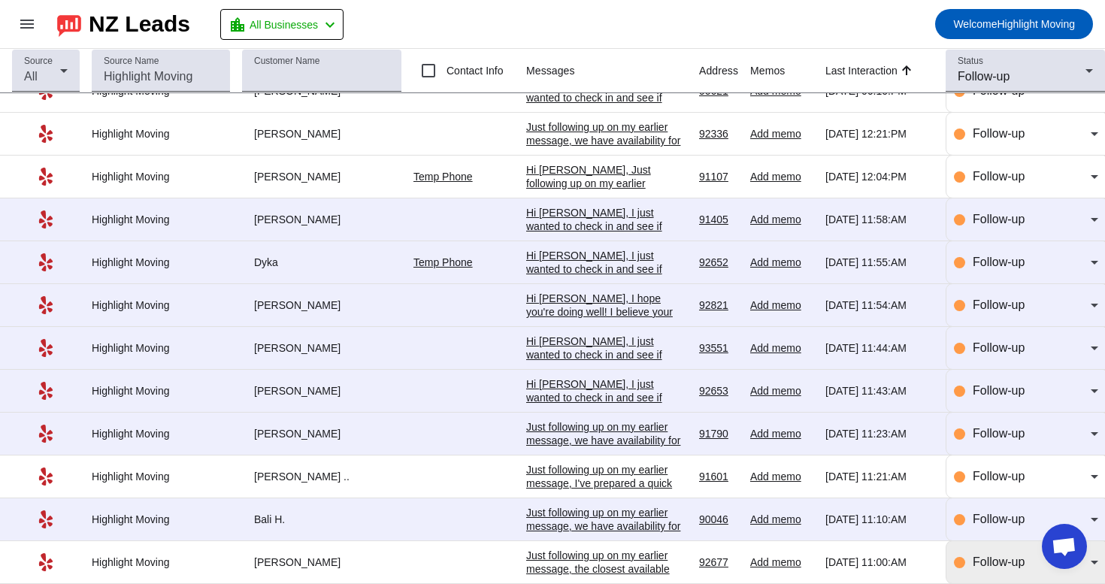
scroll to position [0, 0]
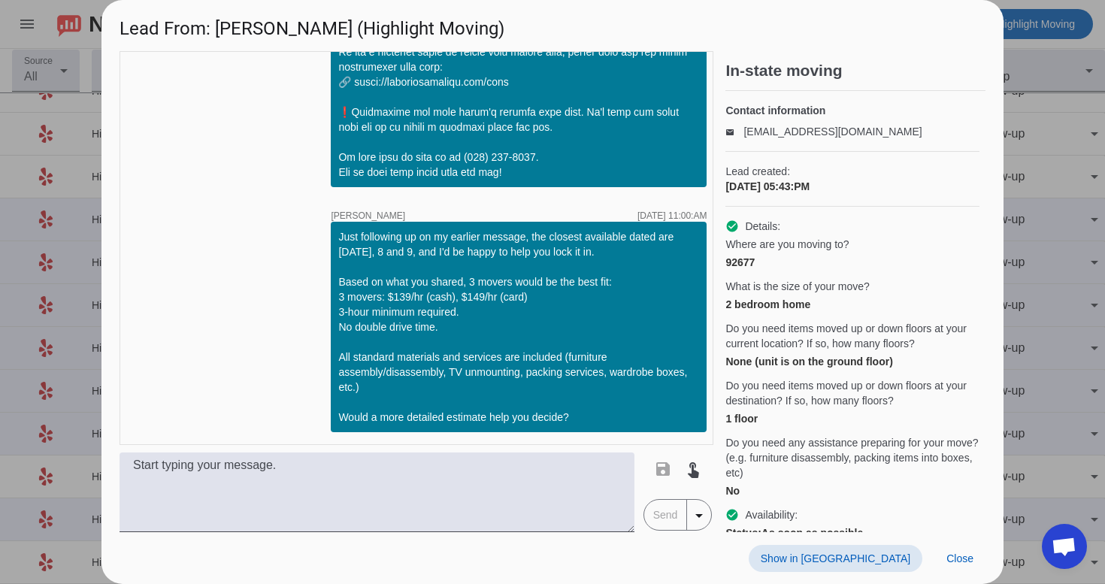
click at [873, 561] on span "Show in Yelp" at bounding box center [836, 558] width 150 height 12
click at [961, 569] on span at bounding box center [959, 558] width 51 height 27
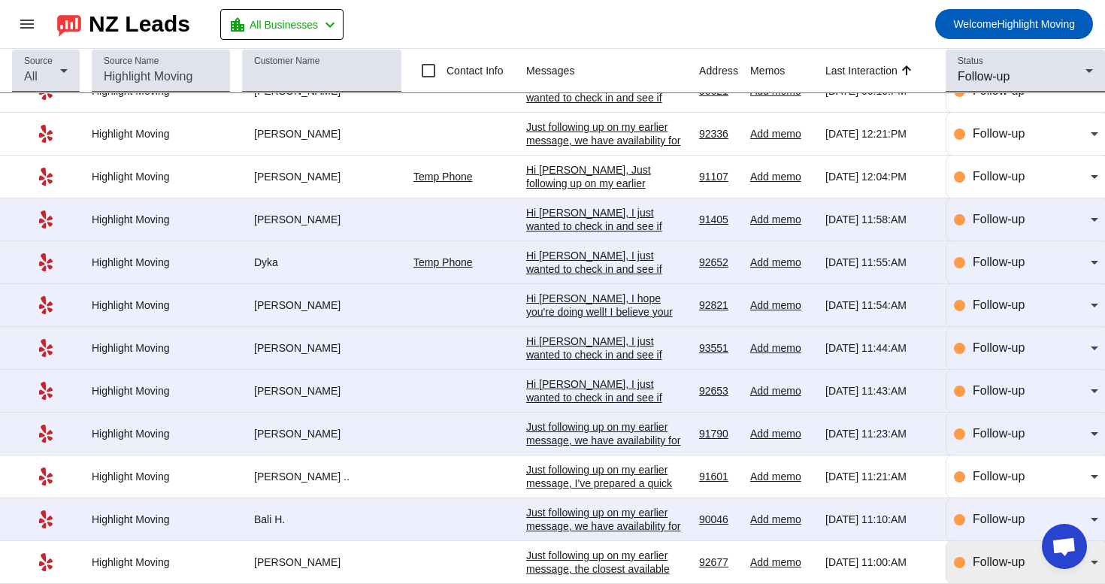
scroll to position [0, 0]
click at [980, 567] on span "Follow-up" at bounding box center [999, 561] width 52 height 13
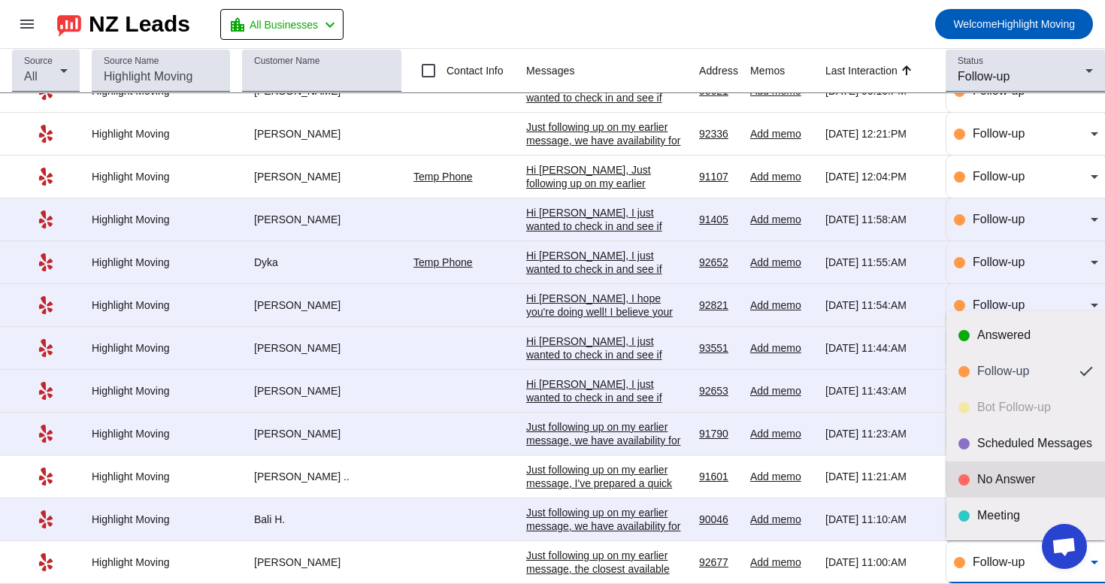
click at [988, 488] on mat-option "No Answer" at bounding box center [1025, 479] width 159 height 36
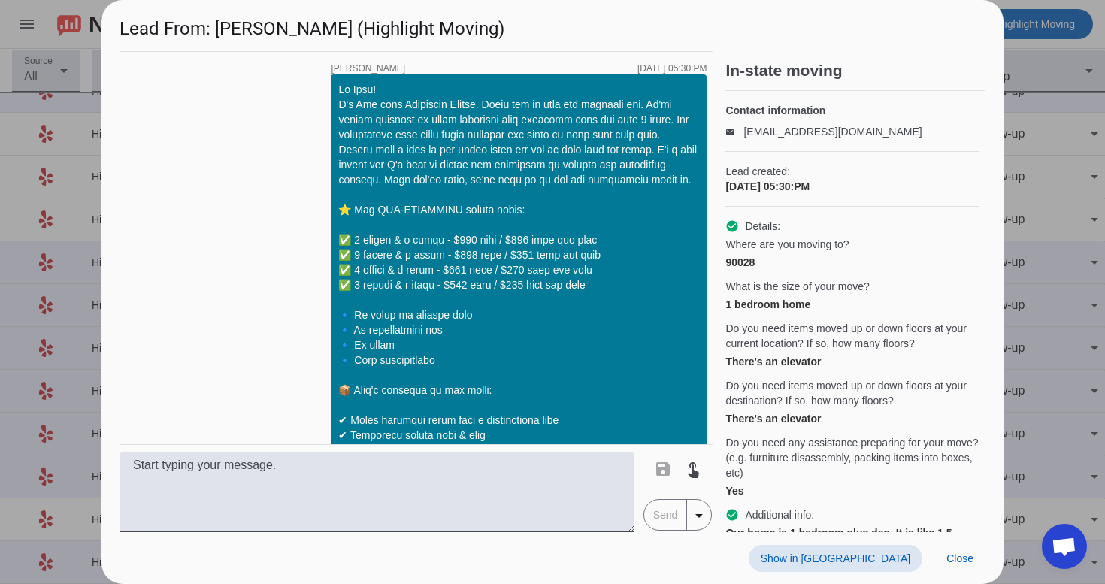
scroll to position [1799, 0]
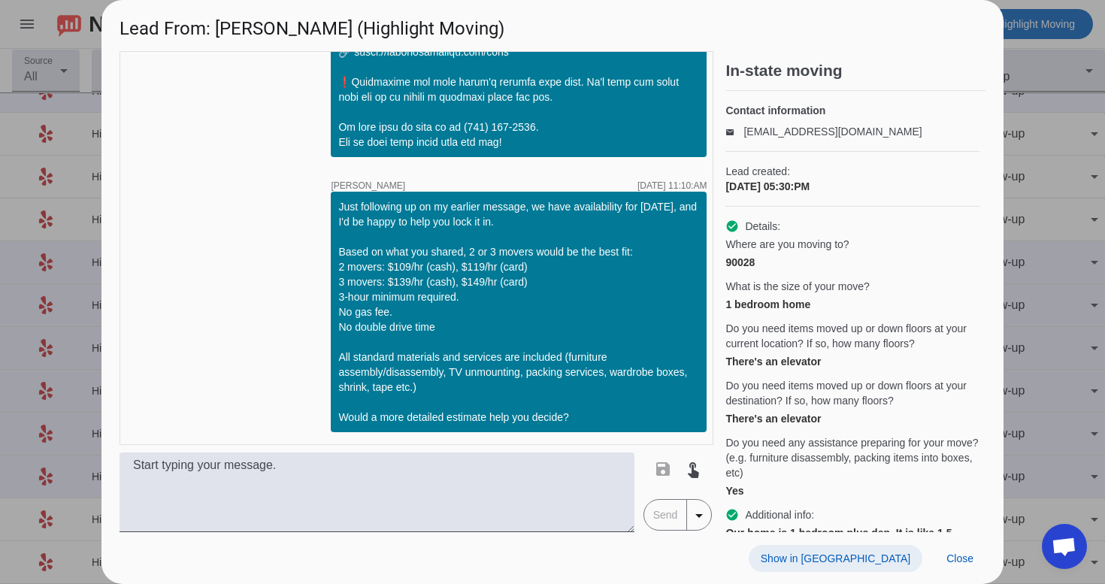
click at [884, 552] on span "Show in Yelp" at bounding box center [836, 558] width 150 height 12
click at [965, 560] on span "Close" at bounding box center [959, 558] width 27 height 12
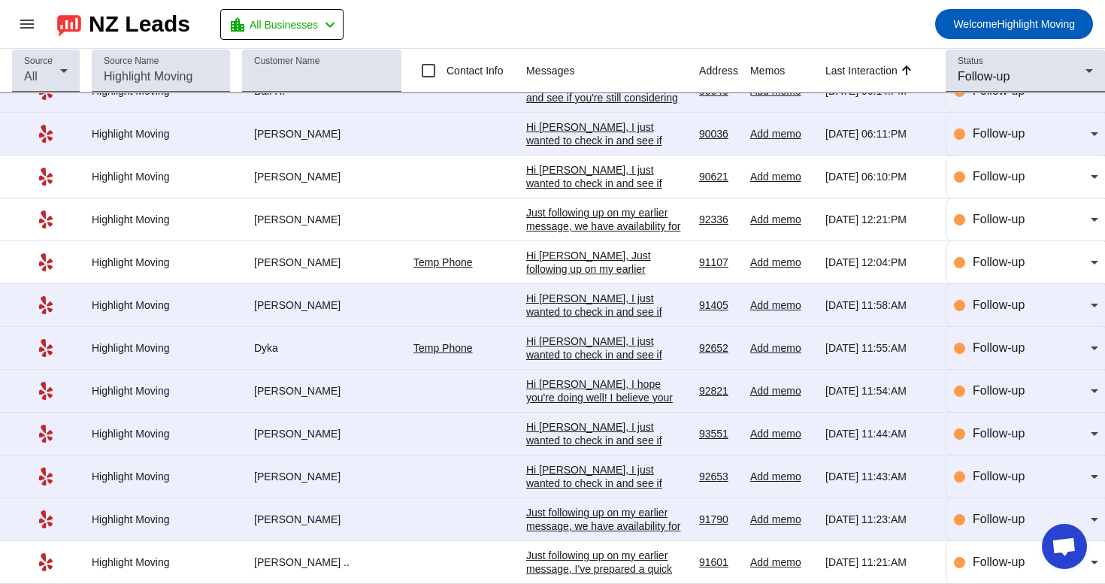
scroll to position [0, 0]
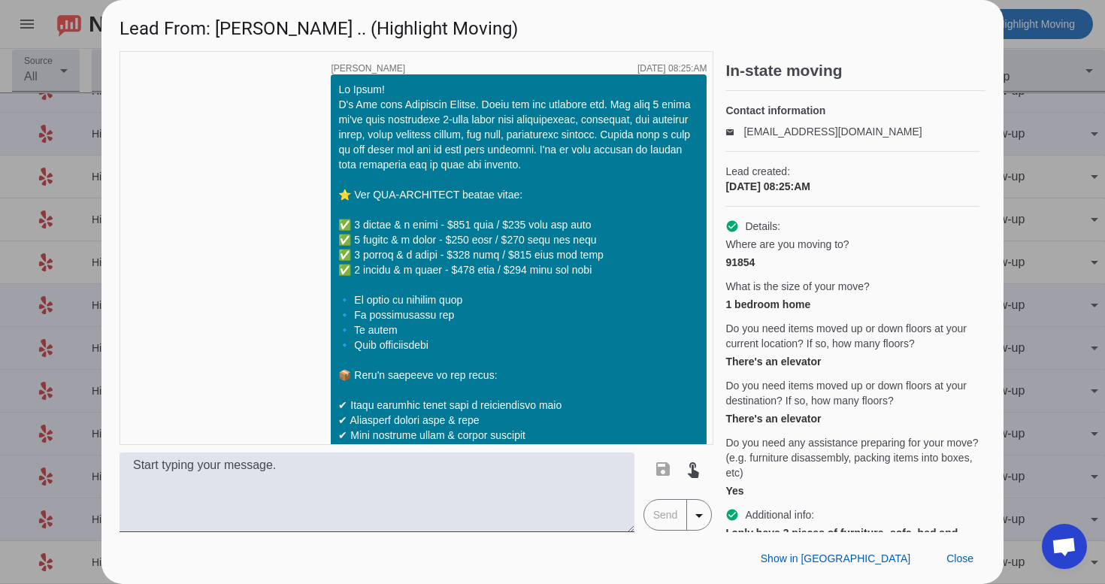
scroll to position [1769, 0]
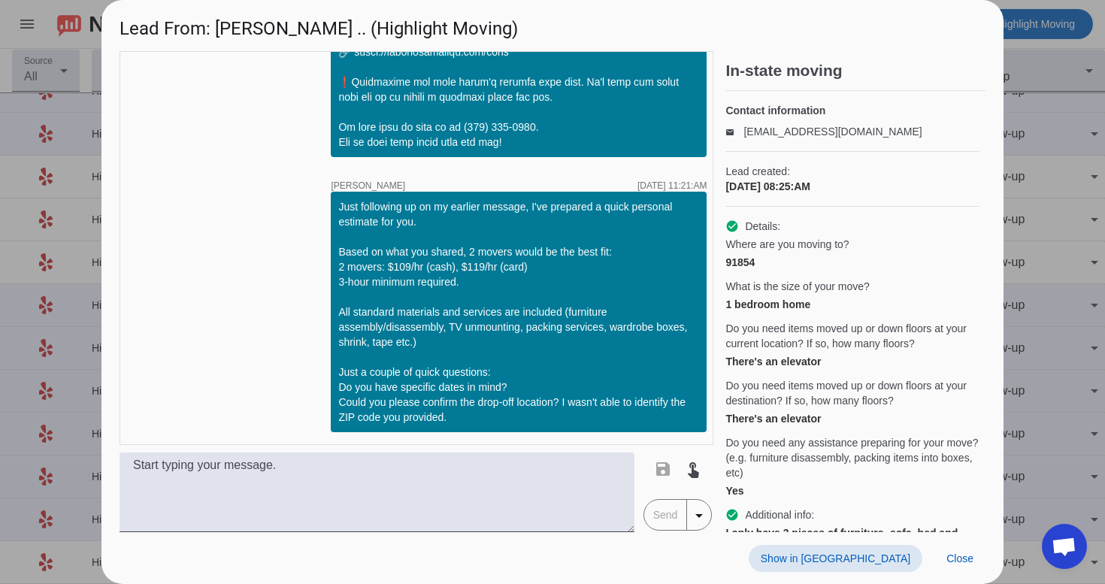
click at [870, 564] on span "Show in Yelp" at bounding box center [836, 558] width 150 height 12
click at [964, 567] on span at bounding box center [959, 558] width 51 height 27
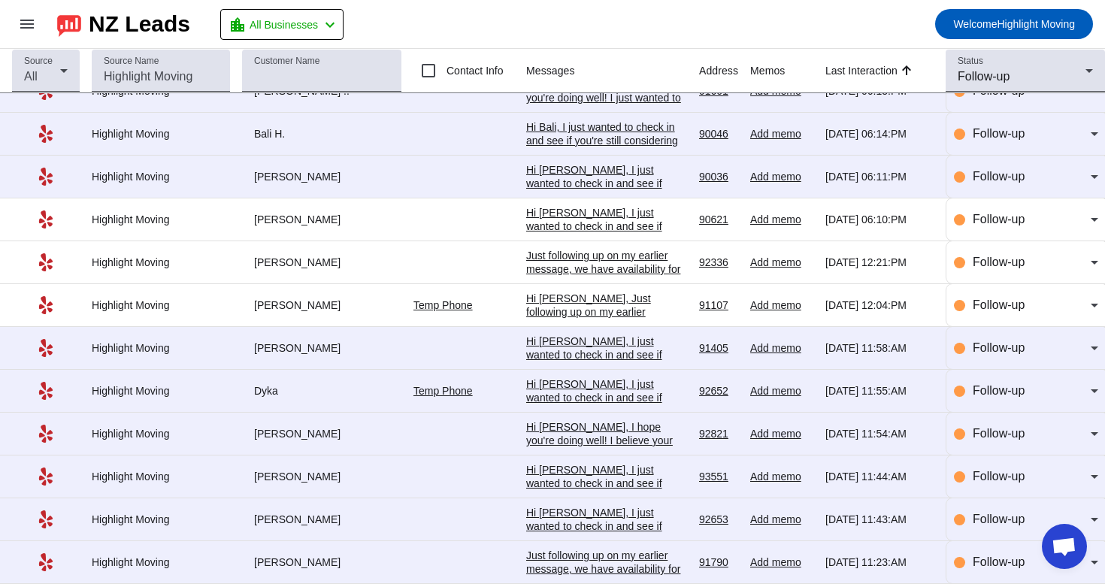
scroll to position [33, 0]
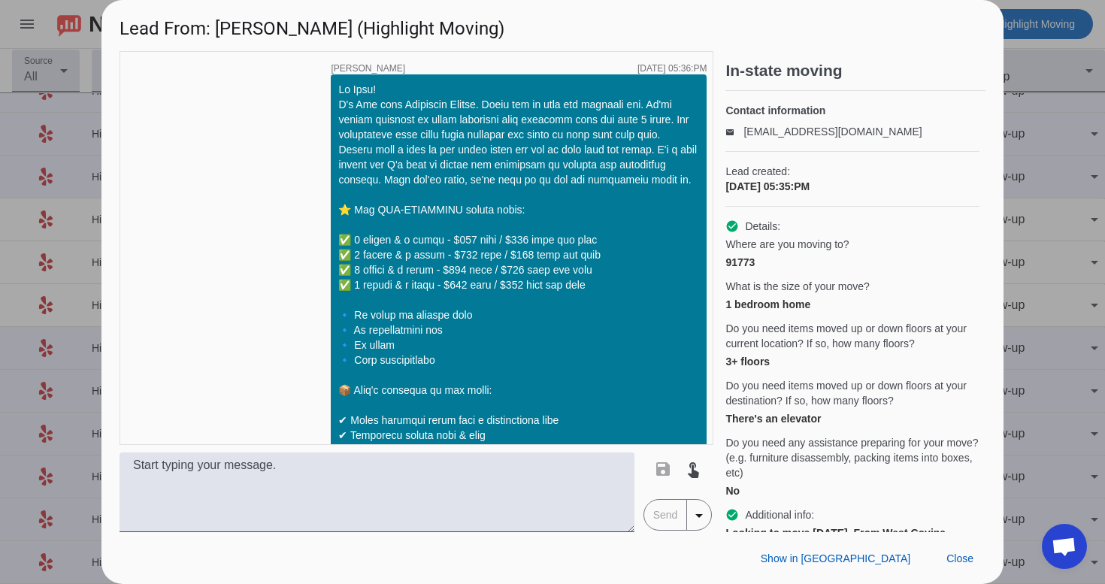
scroll to position [1769, 0]
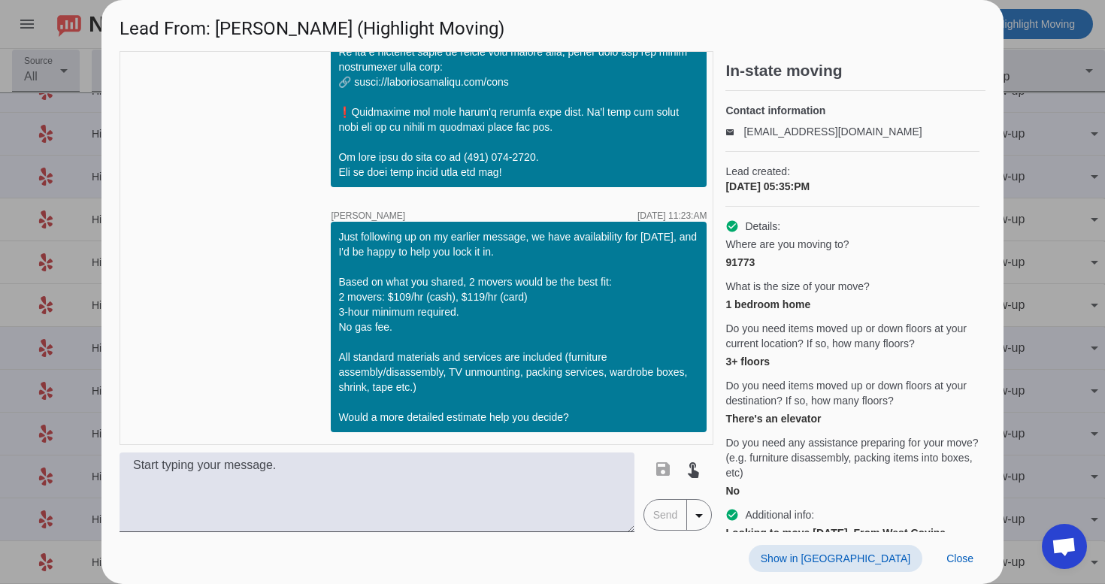
click at [868, 553] on span "Show in Yelp" at bounding box center [836, 558] width 150 height 12
click at [961, 552] on span "Close" at bounding box center [959, 558] width 27 height 12
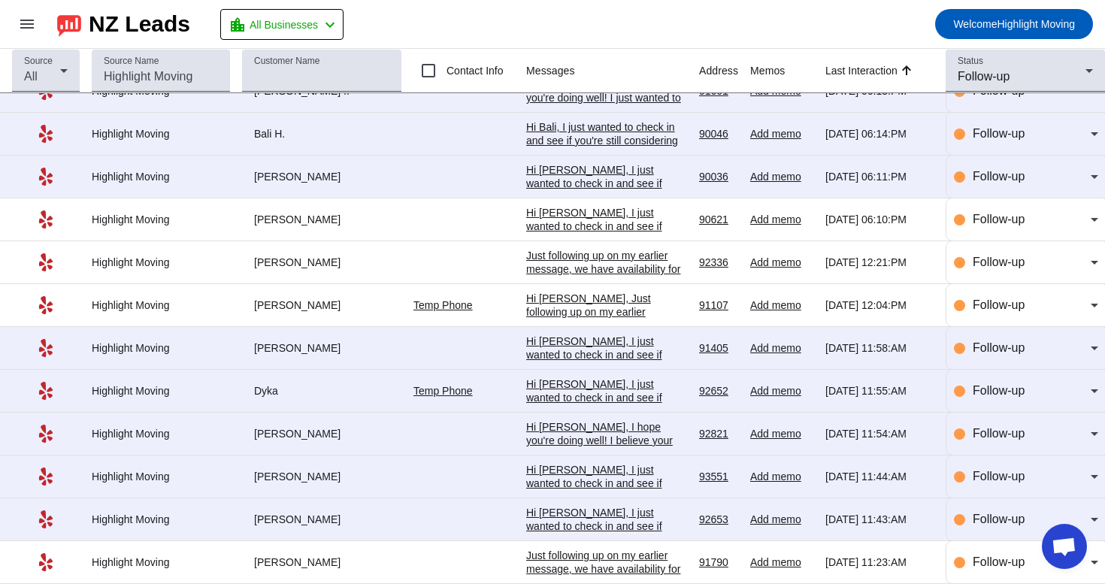
scroll to position [33, 0]
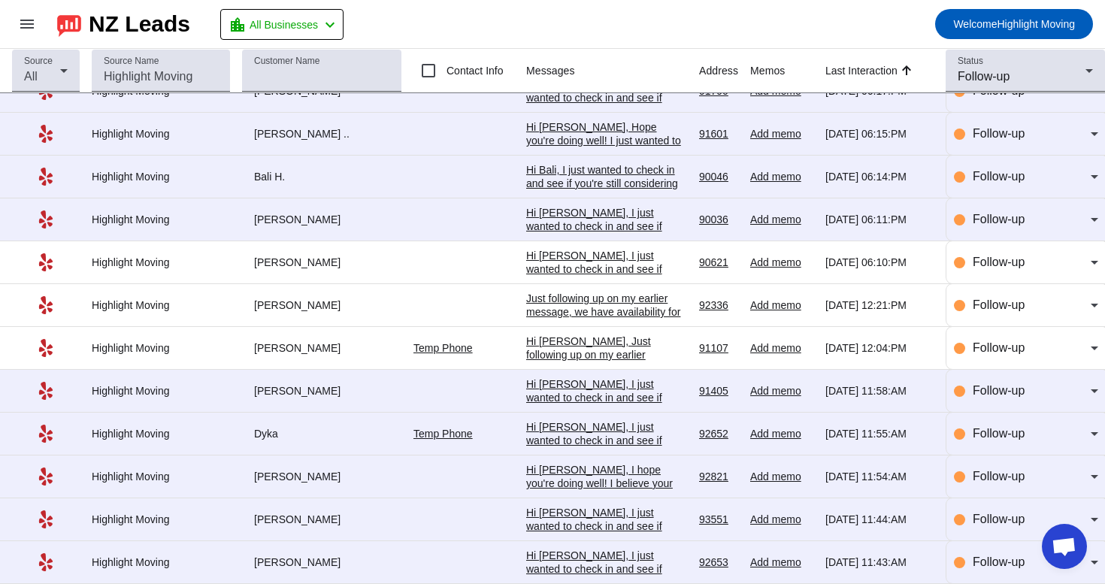
scroll to position [33, 0]
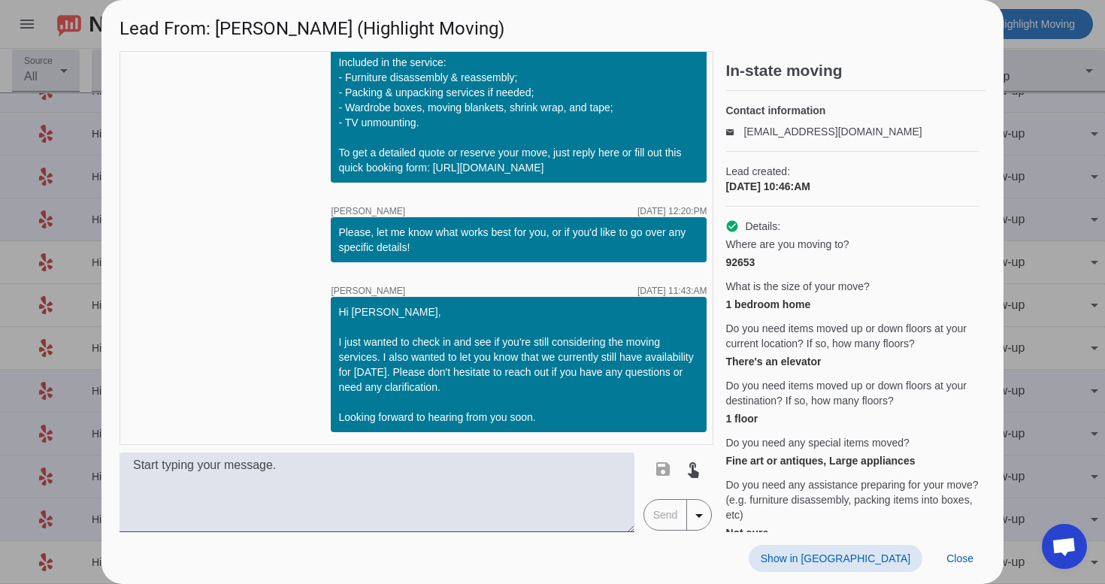
click at [867, 562] on span "Show in Yelp" at bounding box center [836, 558] width 150 height 12
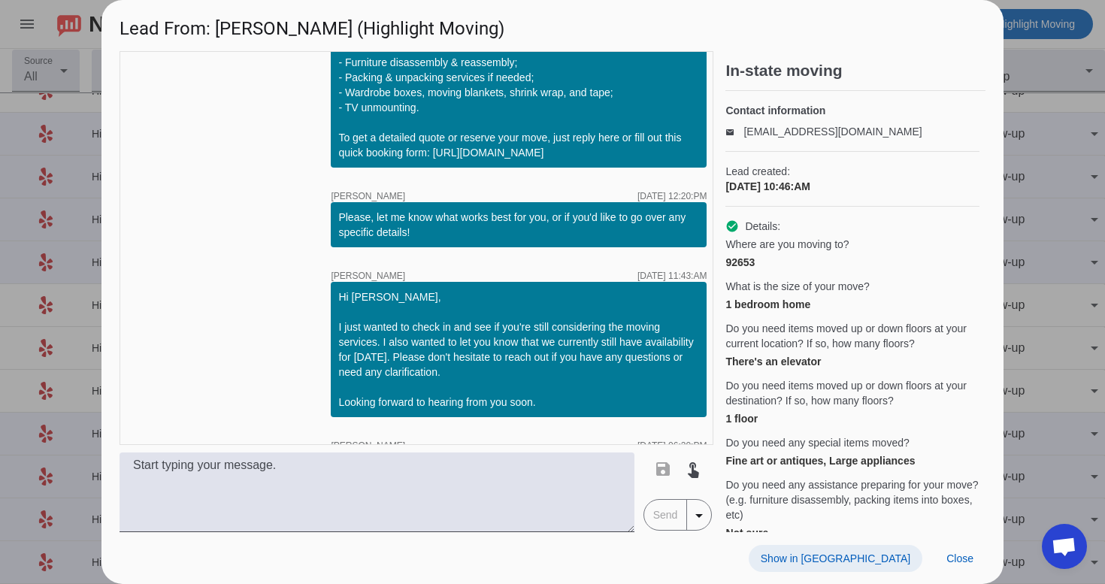
scroll to position [1333, 0]
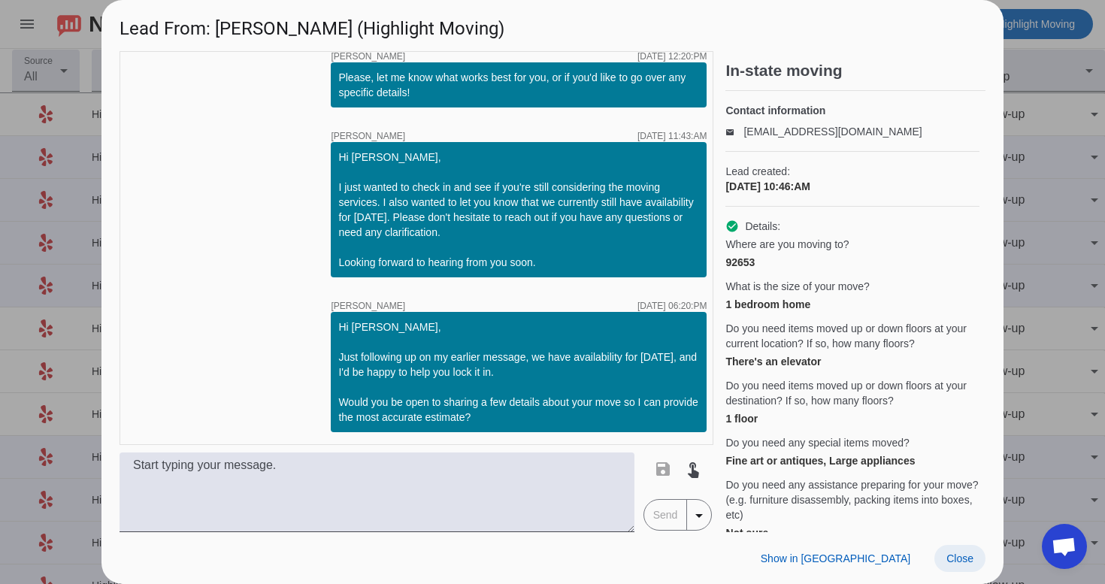
click at [955, 570] on span at bounding box center [959, 558] width 51 height 27
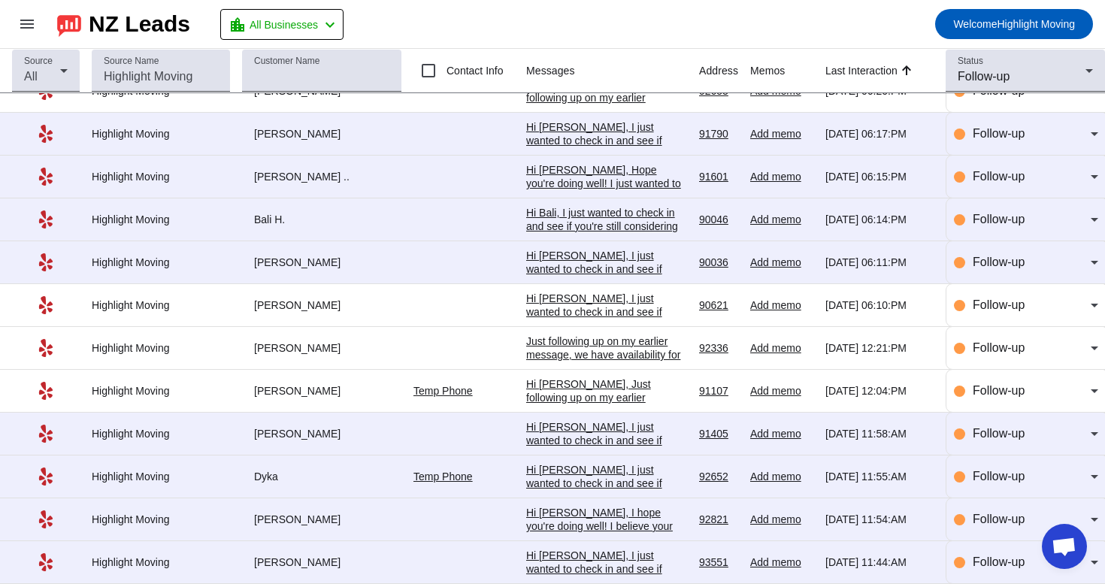
scroll to position [33, 0]
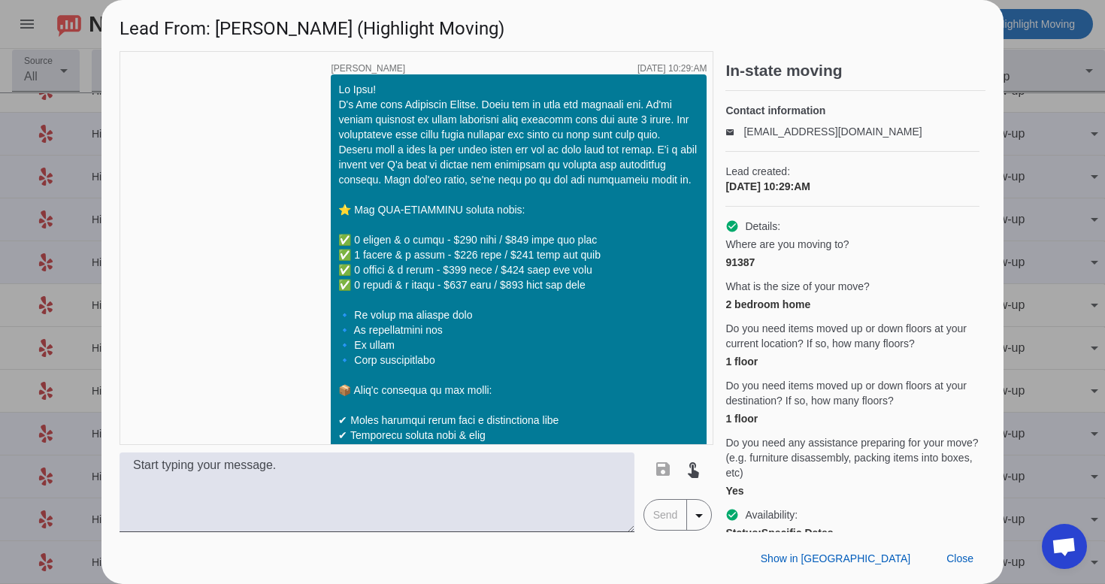
scroll to position [1148, 0]
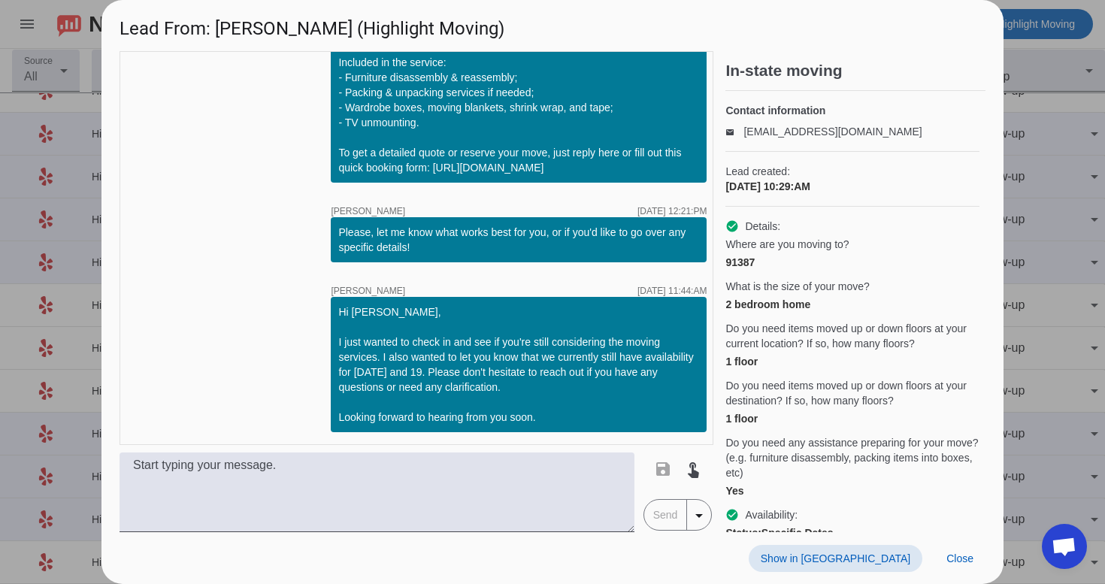
click at [892, 567] on span at bounding box center [836, 558] width 174 height 27
click at [955, 554] on span "Close" at bounding box center [959, 558] width 27 height 12
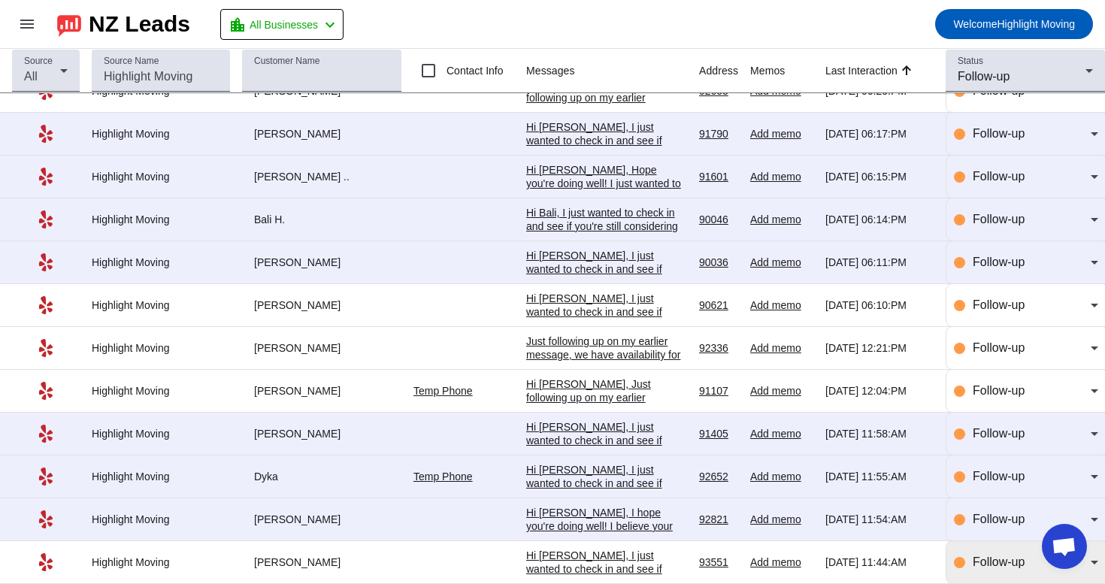
click at [991, 554] on div "Follow-up" at bounding box center [1032, 562] width 118 height 18
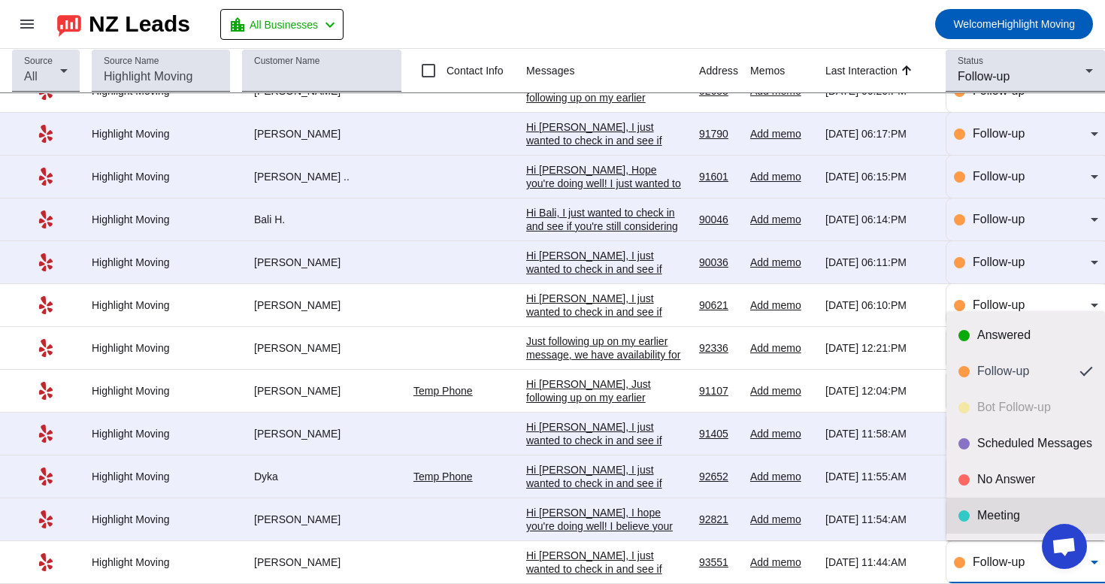
click at [1006, 513] on div "Meeting" at bounding box center [1035, 515] width 116 height 15
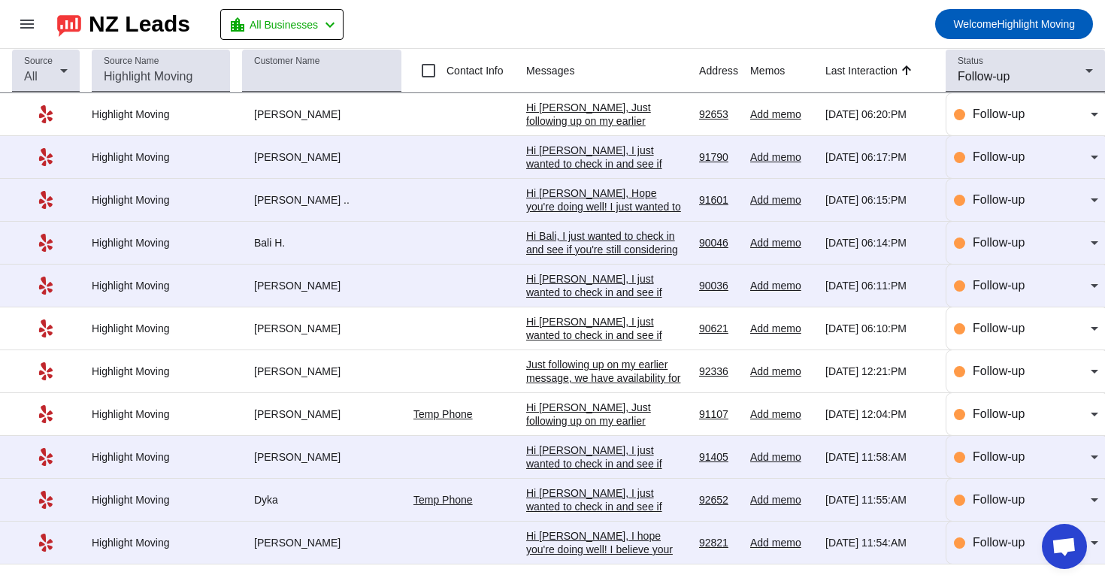
scroll to position [0, 0]
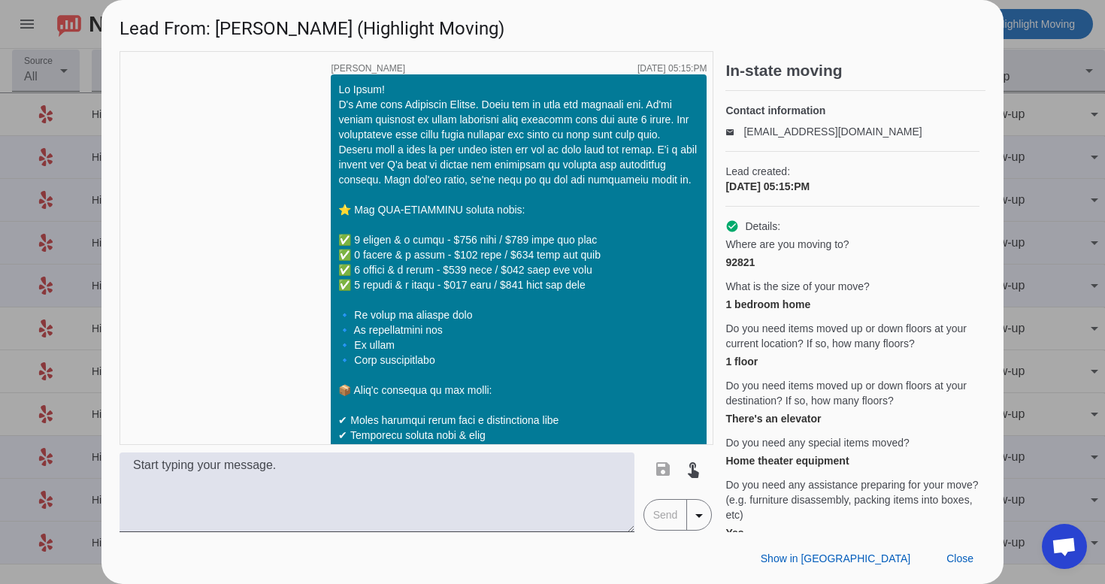
scroll to position [2309, 0]
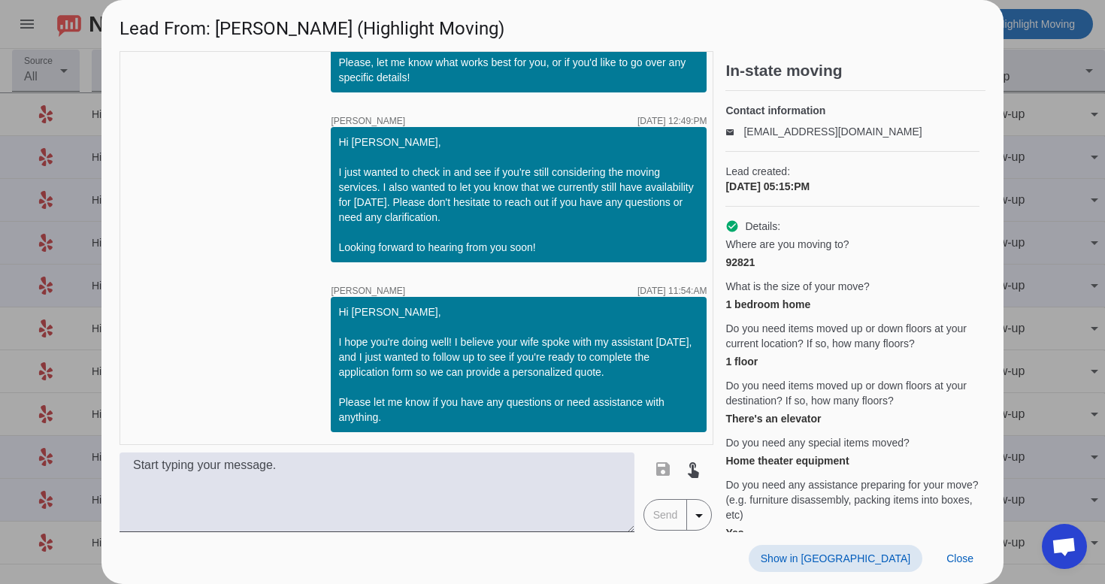
click at [866, 555] on span "Show in Yelp" at bounding box center [836, 558] width 150 height 12
click at [968, 564] on span "Close" at bounding box center [959, 558] width 27 height 12
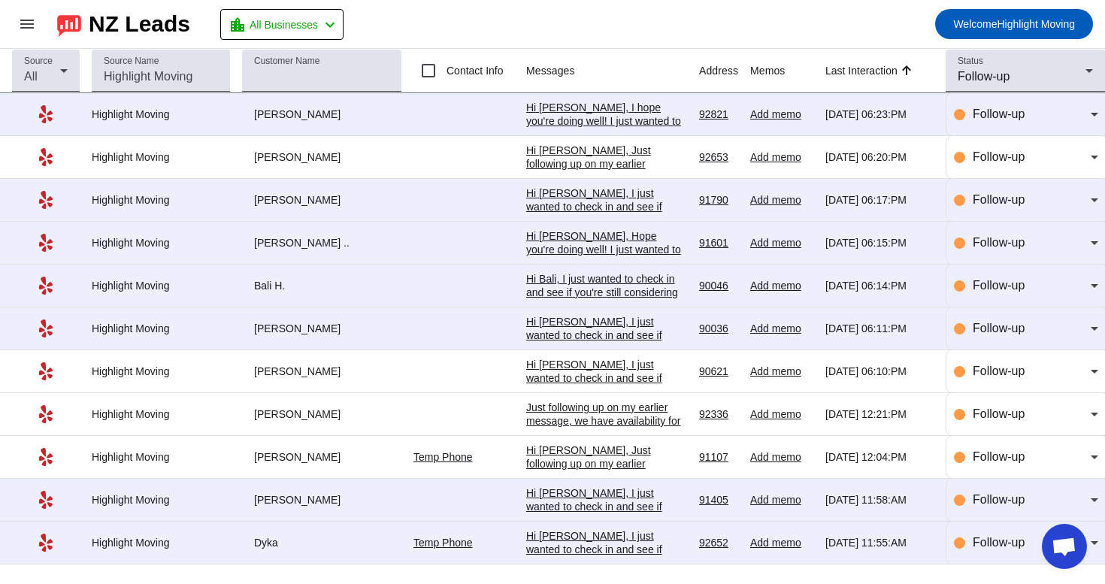
scroll to position [0, 0]
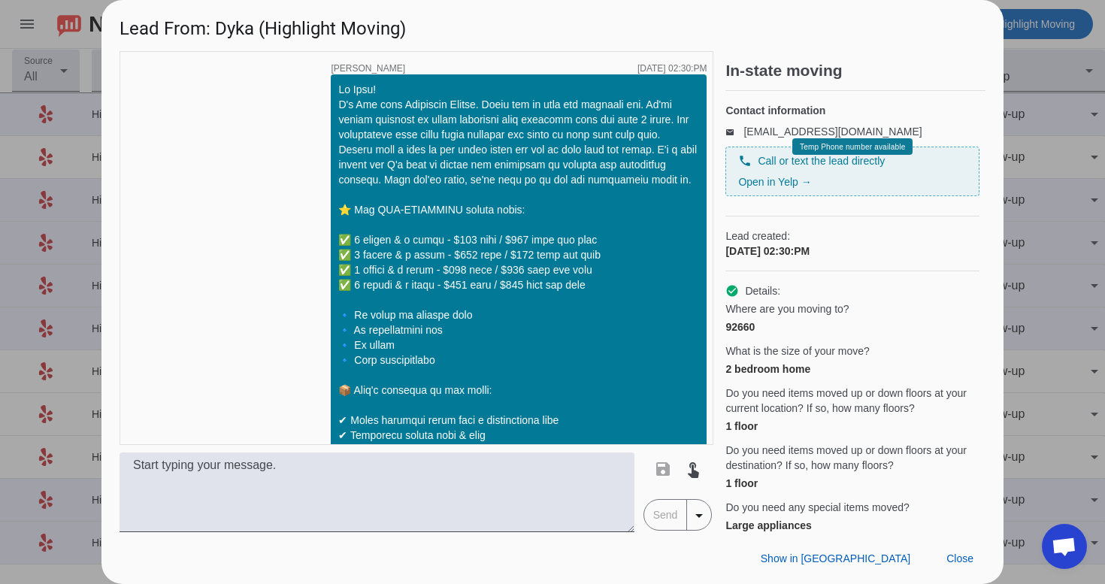
scroll to position [1084, 0]
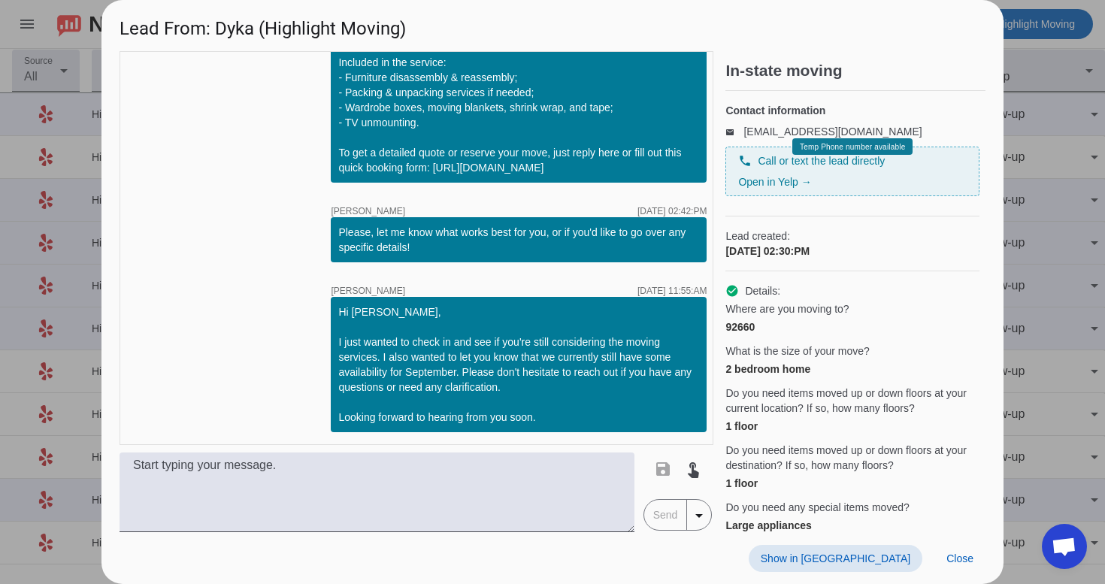
click at [888, 553] on span "Show in Yelp" at bounding box center [836, 558] width 150 height 12
click at [967, 555] on span "Close" at bounding box center [959, 558] width 27 height 12
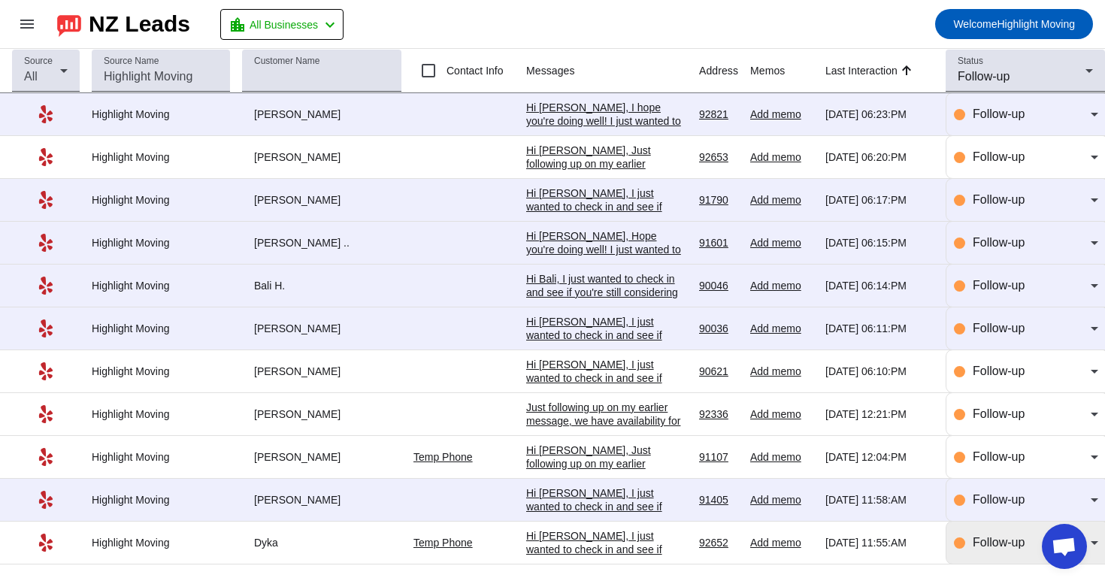
click at [995, 549] on span "Follow-up" at bounding box center [999, 542] width 52 height 13
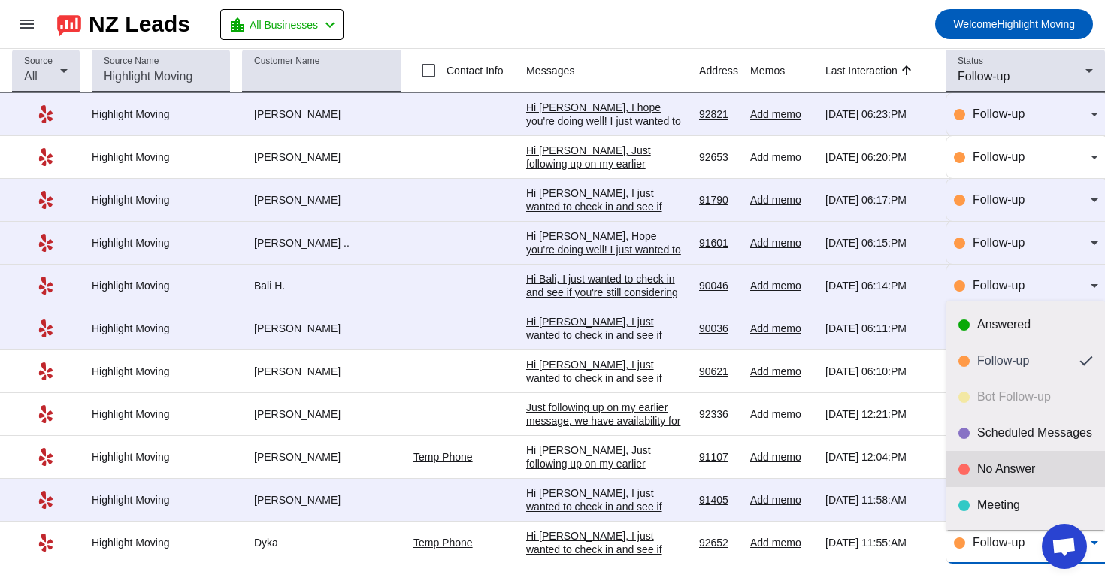
click at [1031, 467] on div "No Answer" at bounding box center [1035, 468] width 116 height 15
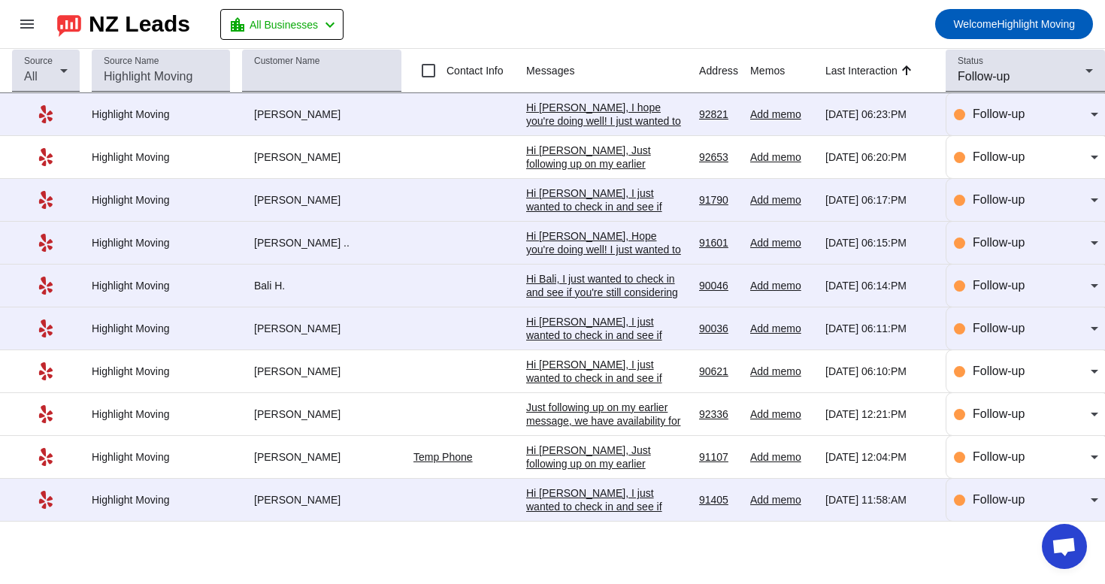
click at [592, 499] on div "Hi John, I just wanted to check in and see if you're still considering the movi…" at bounding box center [606, 553] width 161 height 135
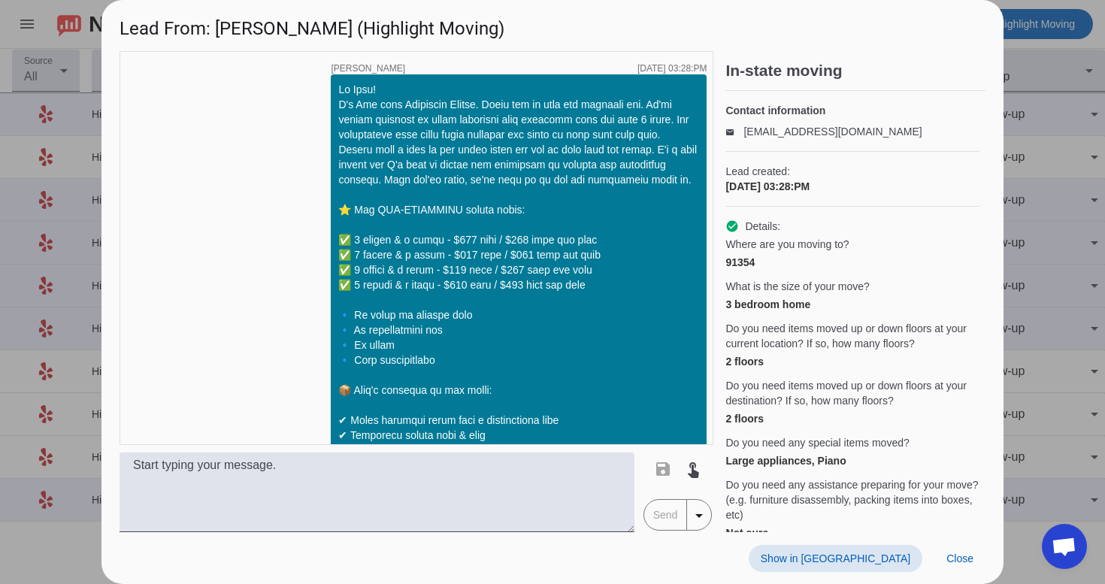
scroll to position [1163, 0]
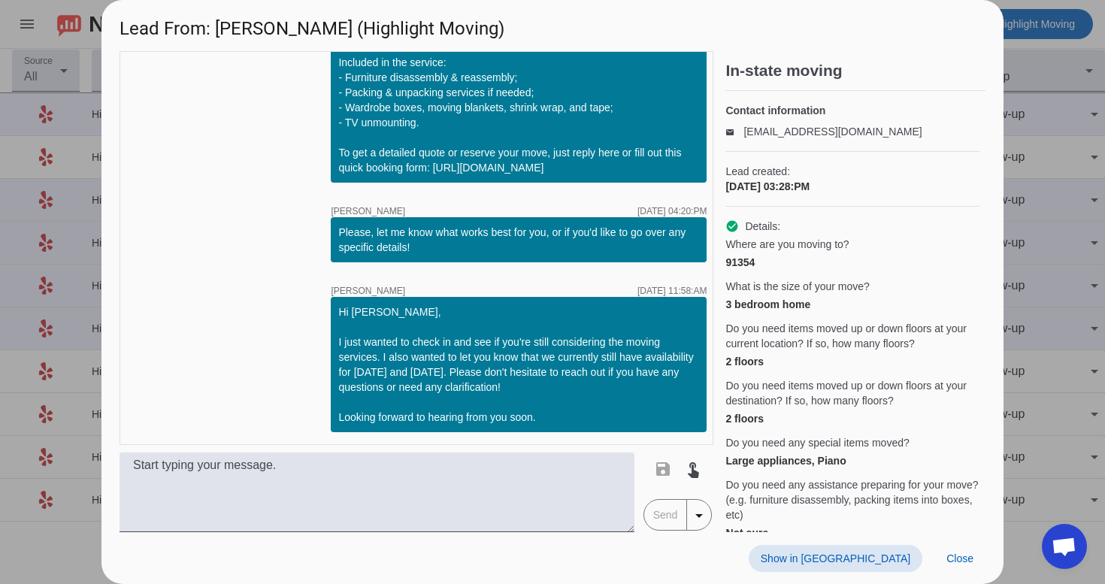
click at [864, 557] on span "Show in Yelp" at bounding box center [836, 558] width 150 height 12
click at [961, 561] on span "Close" at bounding box center [959, 558] width 27 height 12
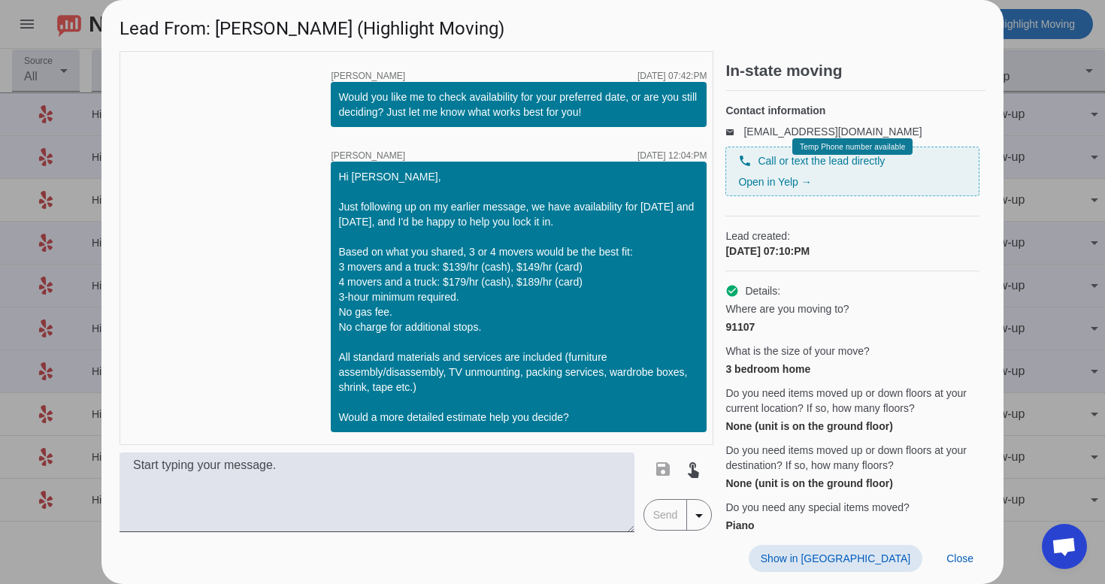
click at [881, 563] on span "Show in Yelp" at bounding box center [836, 558] width 150 height 12
click at [946, 557] on span "Close" at bounding box center [959, 558] width 27 height 12
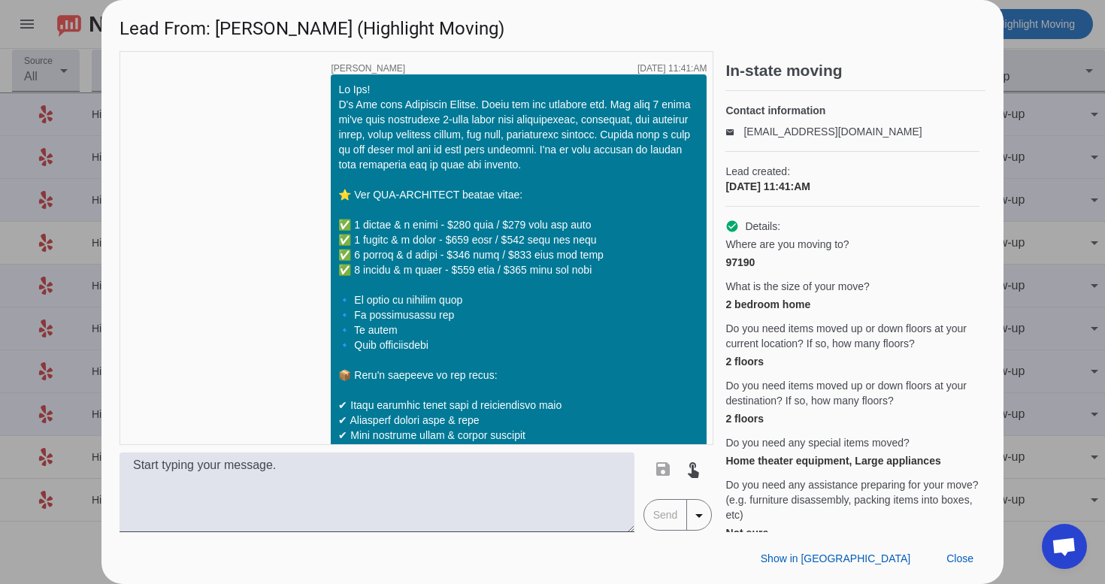
scroll to position [684, 0]
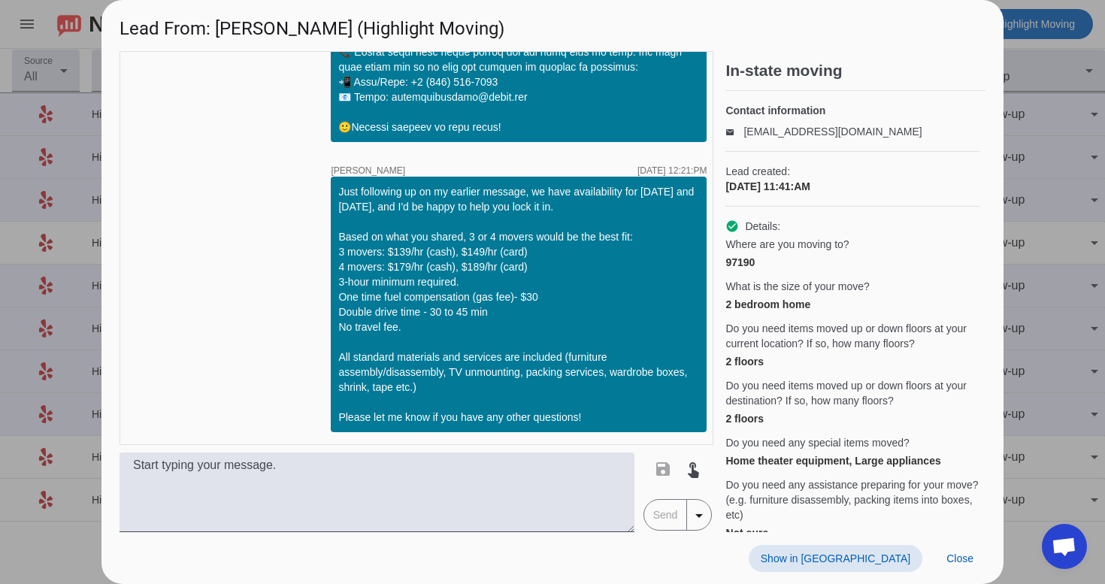
click at [897, 552] on span "Show in Yelp" at bounding box center [836, 558] width 150 height 12
click at [964, 563] on span "Close" at bounding box center [959, 558] width 27 height 12
